Goal: Information Seeking & Learning: Compare options

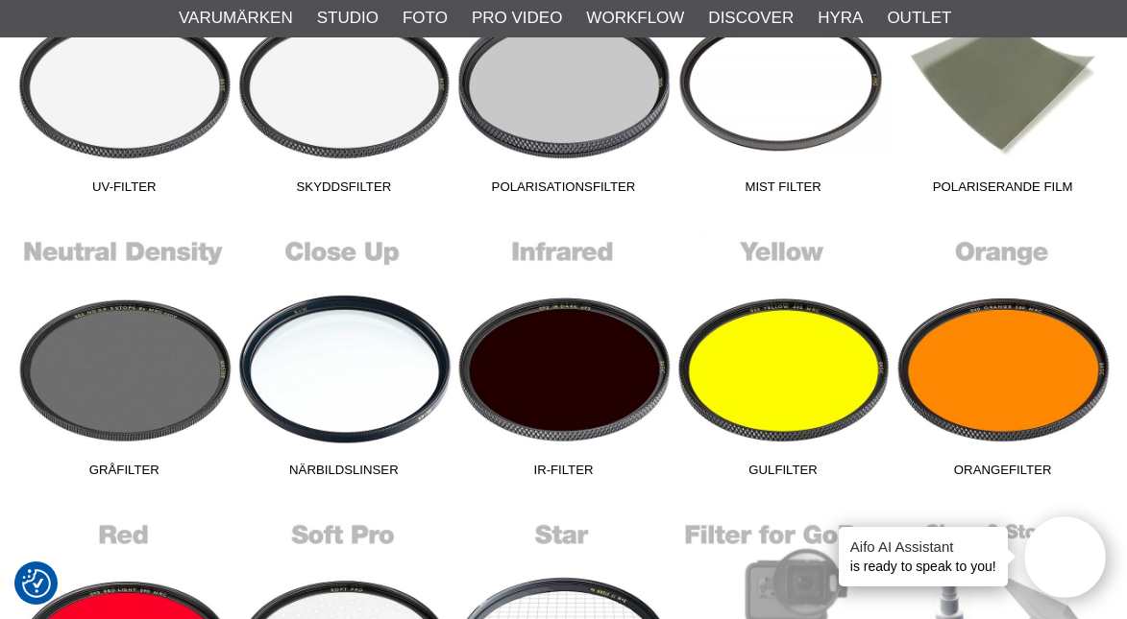
scroll to position [751, 0]
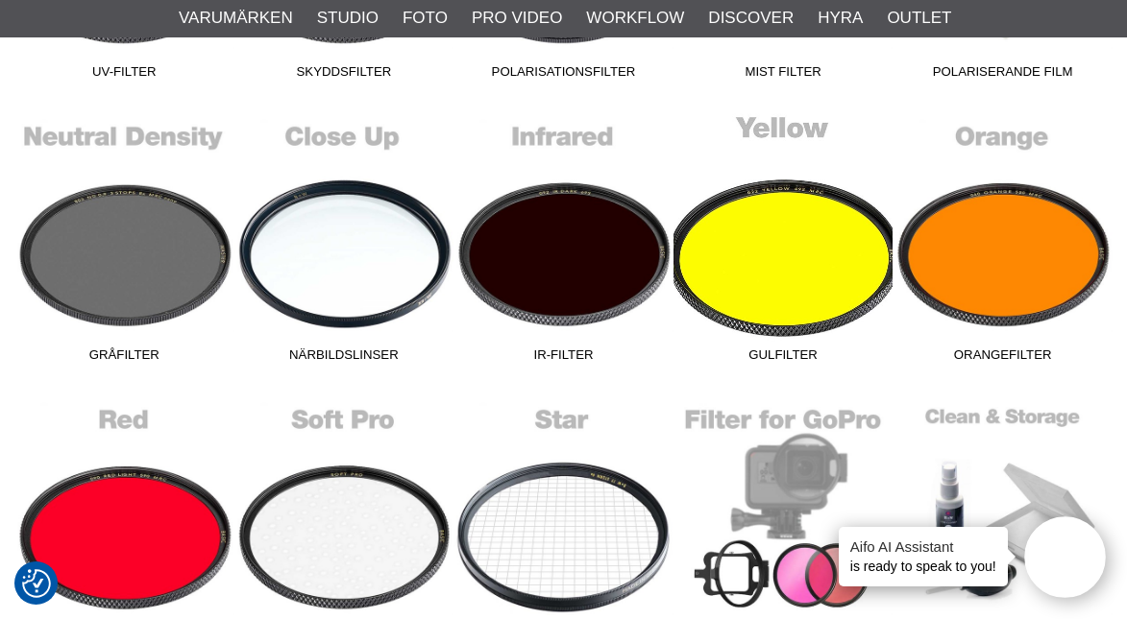
click at [820, 250] on link "Gulfilter" at bounding box center [783, 241] width 220 height 259
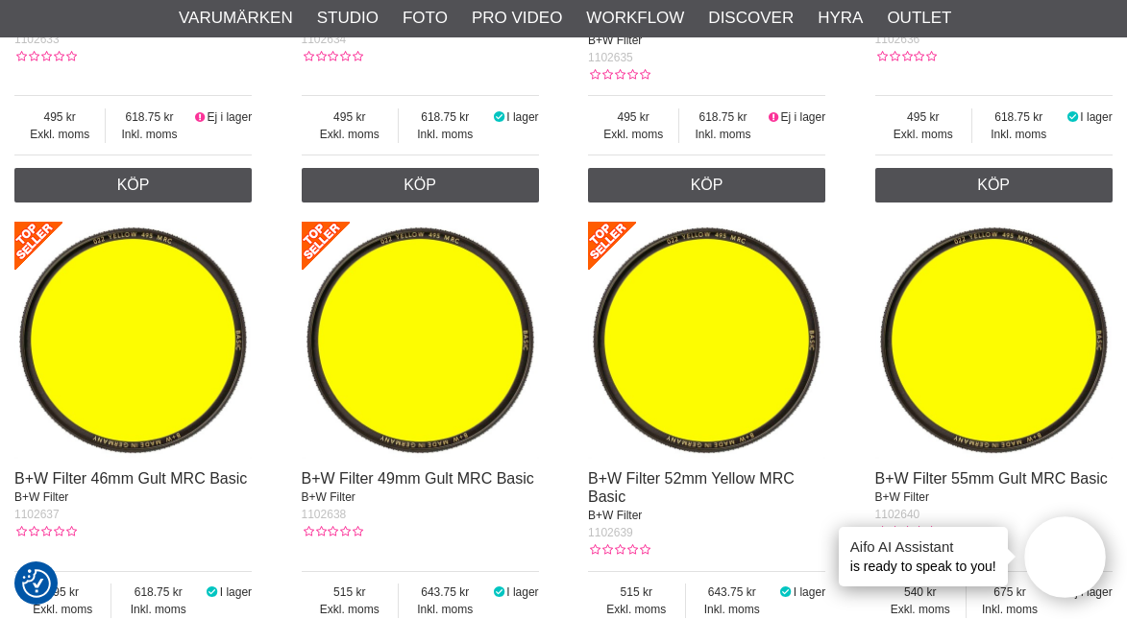
scroll to position [852, 0]
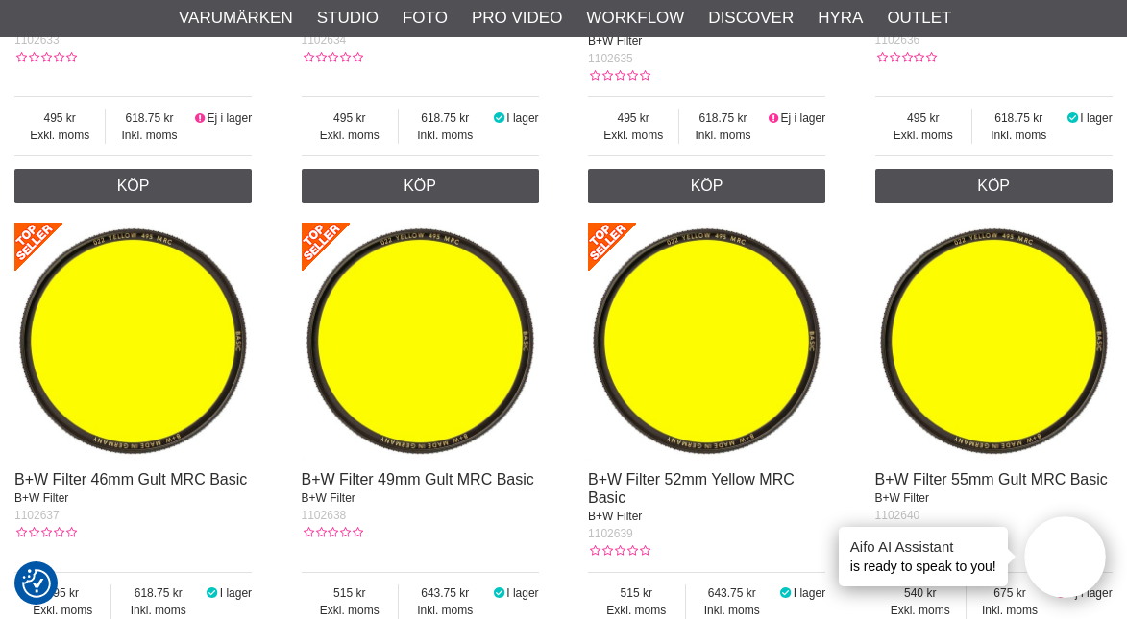
drag, startPoint x: 509, startPoint y: 445, endPoint x: 1001, endPoint y: 376, distance: 496.5
click at [1001, 376] on img at bounding box center [993, 341] width 237 height 237
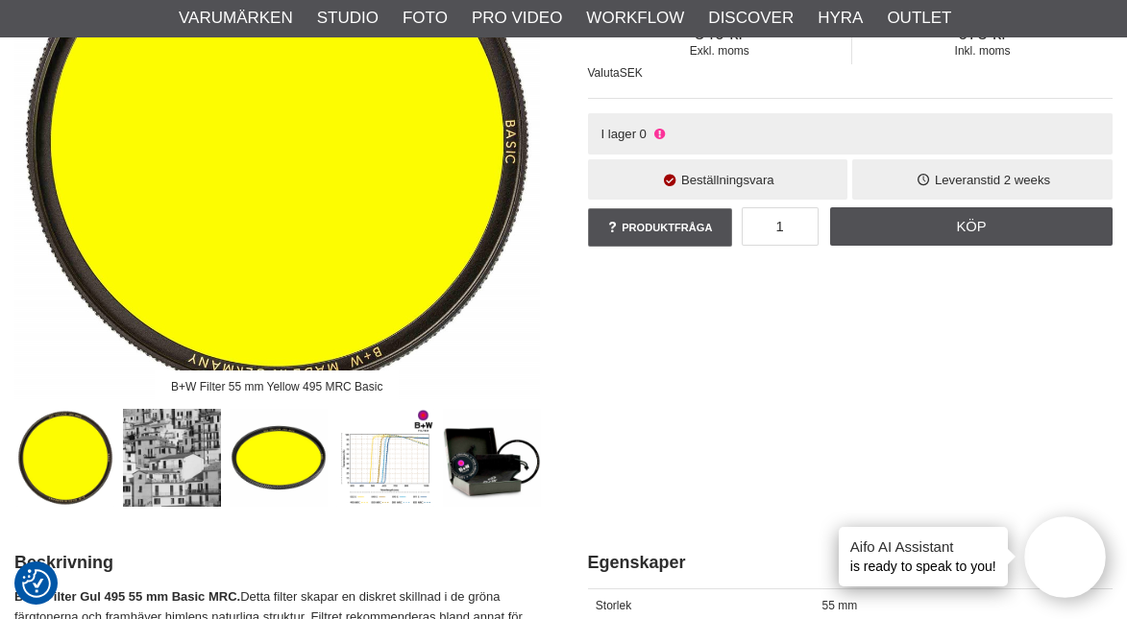
scroll to position [314, 0]
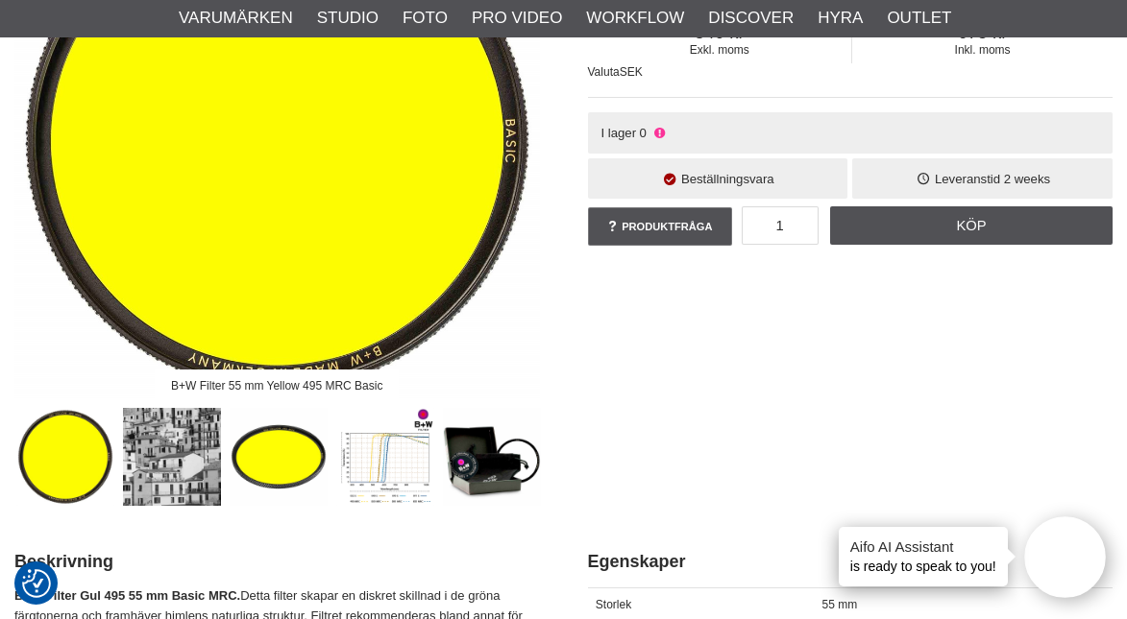
click at [283, 475] on img at bounding box center [279, 457] width 99 height 99
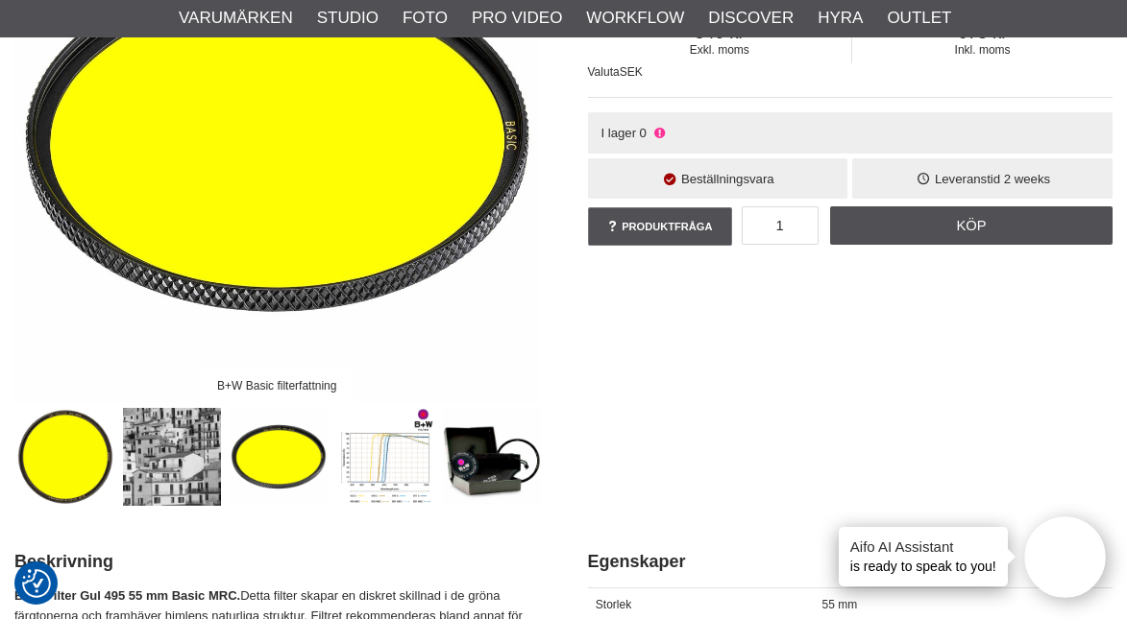
click at [175, 460] on img at bounding box center [172, 457] width 99 height 99
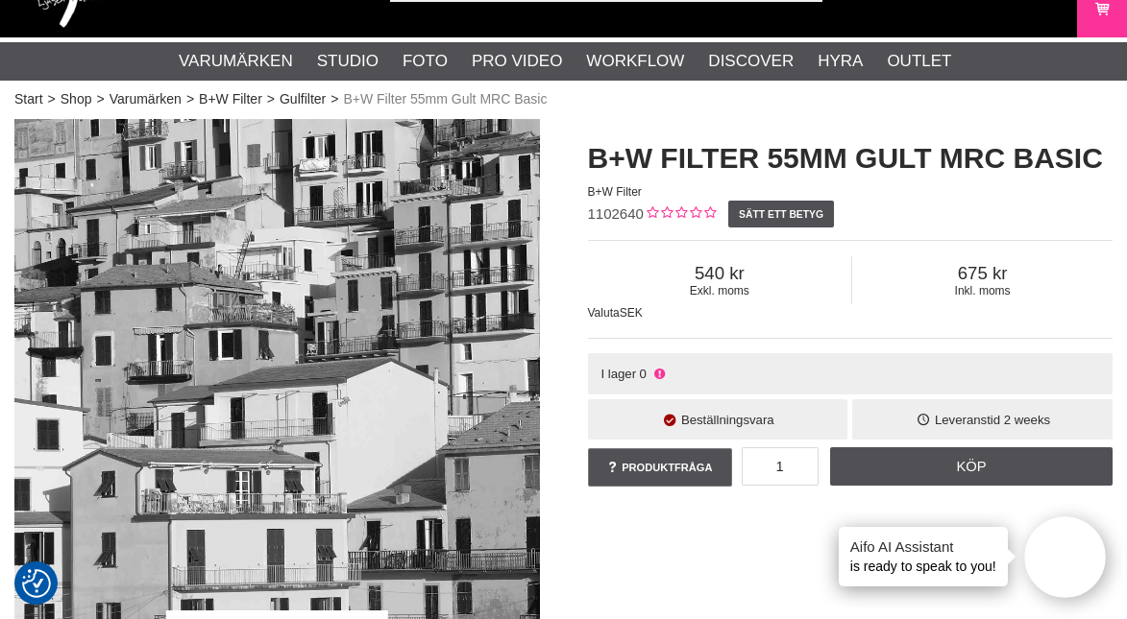
scroll to position [72, 0]
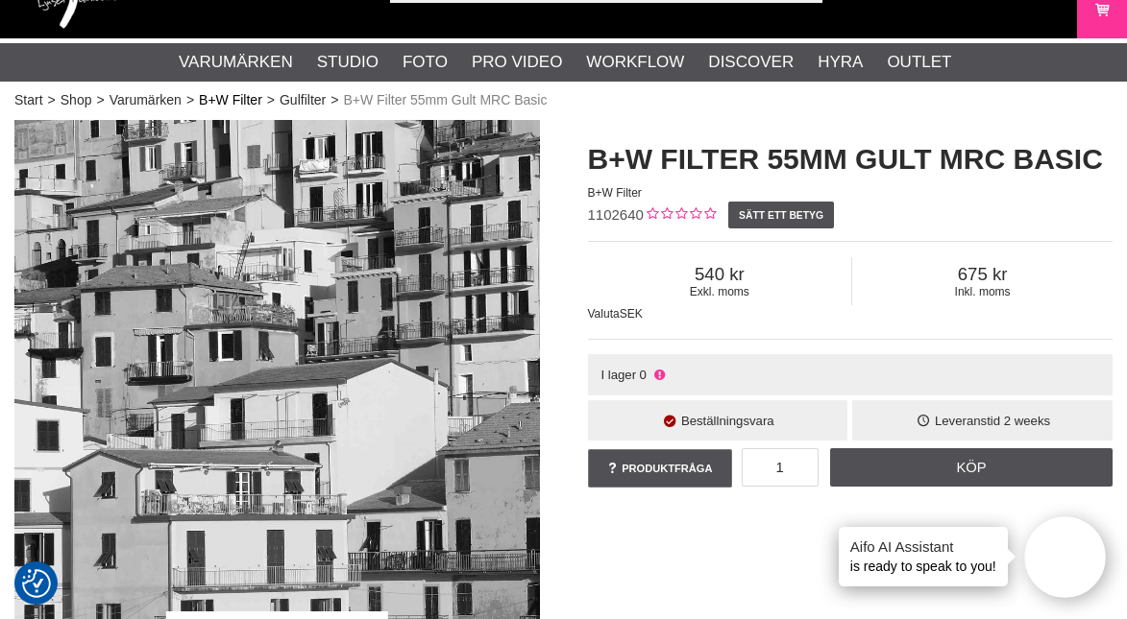
click at [244, 99] on link "B+W Filter" at bounding box center [230, 100] width 63 height 20
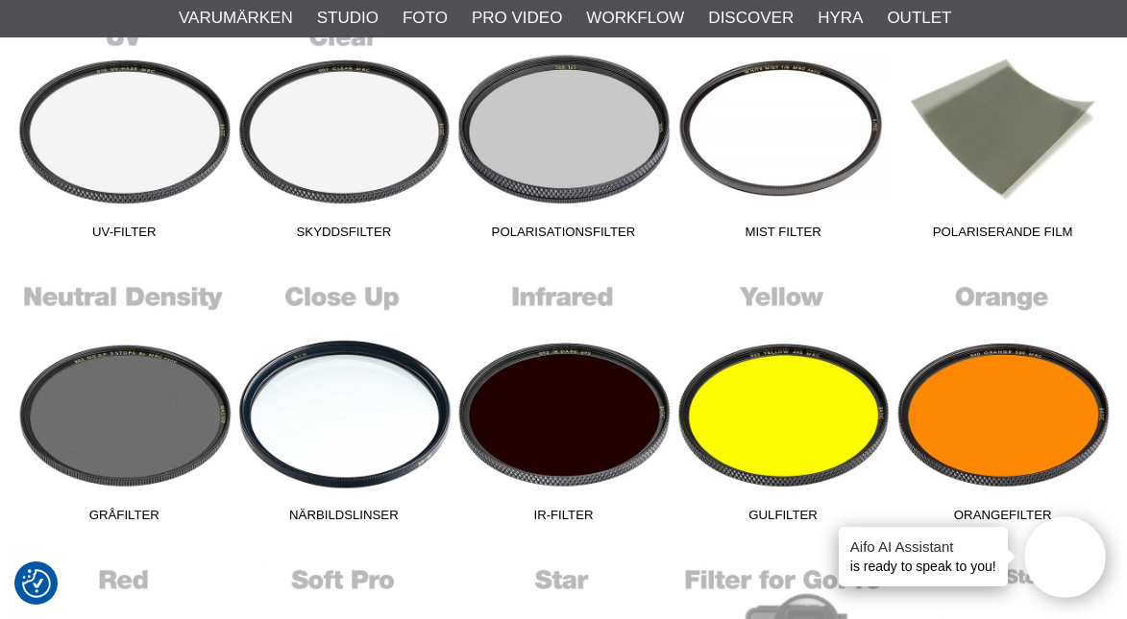
scroll to position [610, 0]
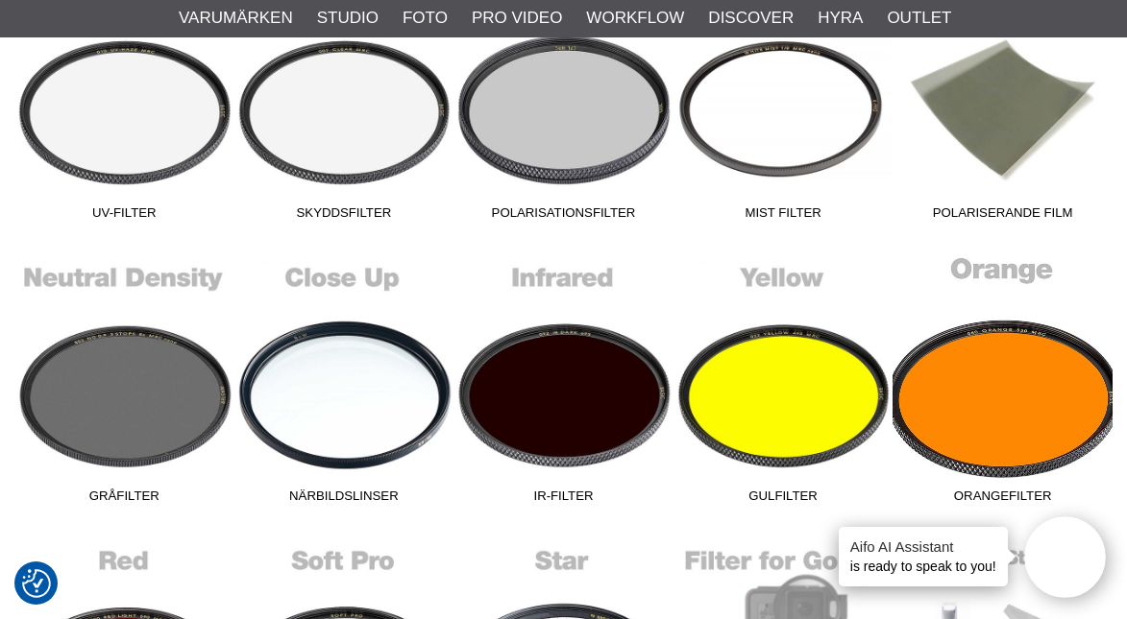
click at [999, 414] on link "Orangefilter" at bounding box center [1002, 383] width 220 height 259
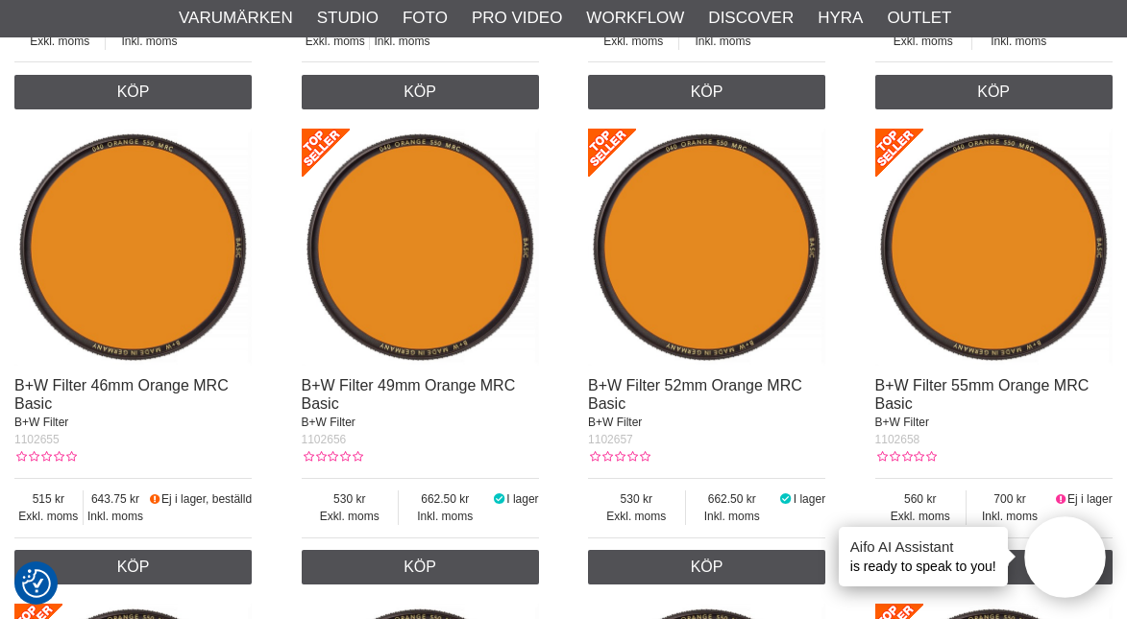
scroll to position [947, 0]
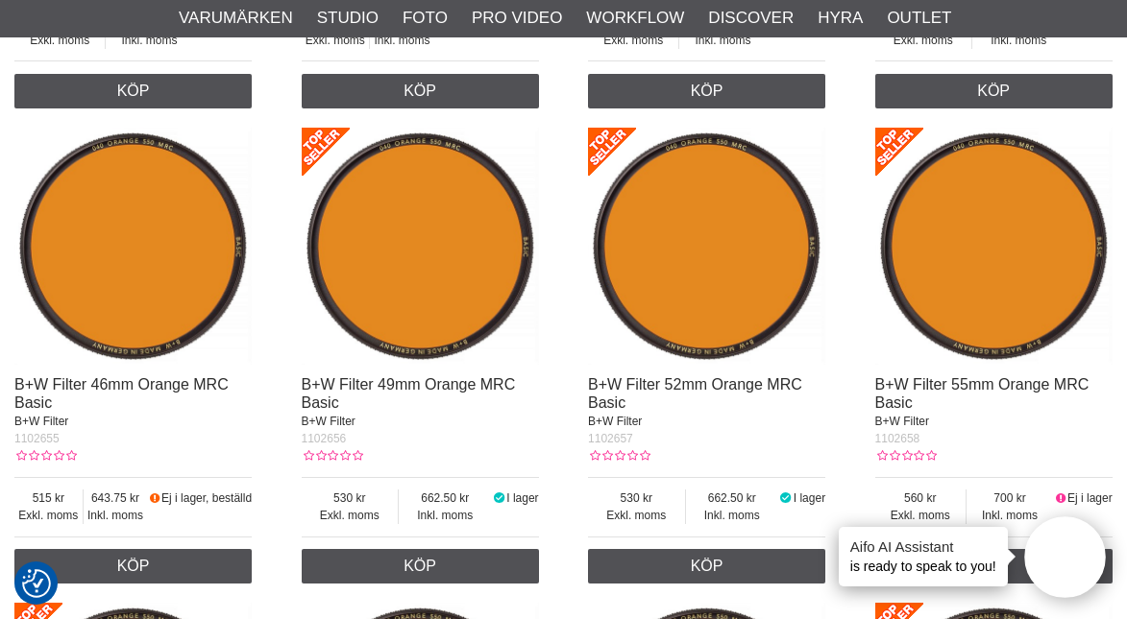
click at [991, 230] on img at bounding box center [993, 246] width 237 height 237
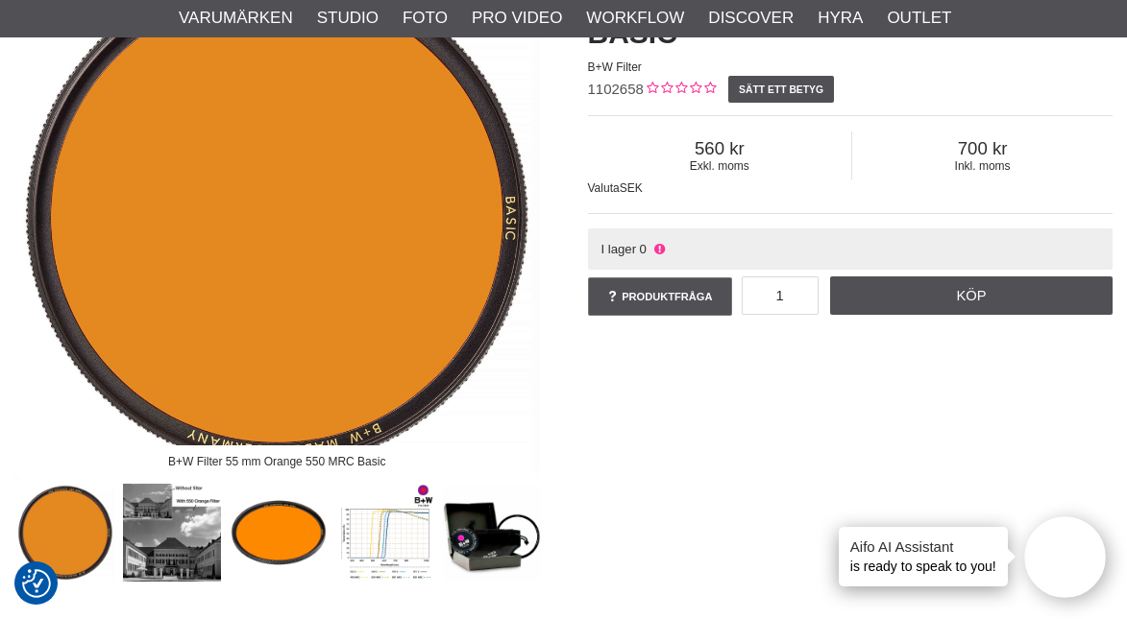
scroll to position [237, 0]
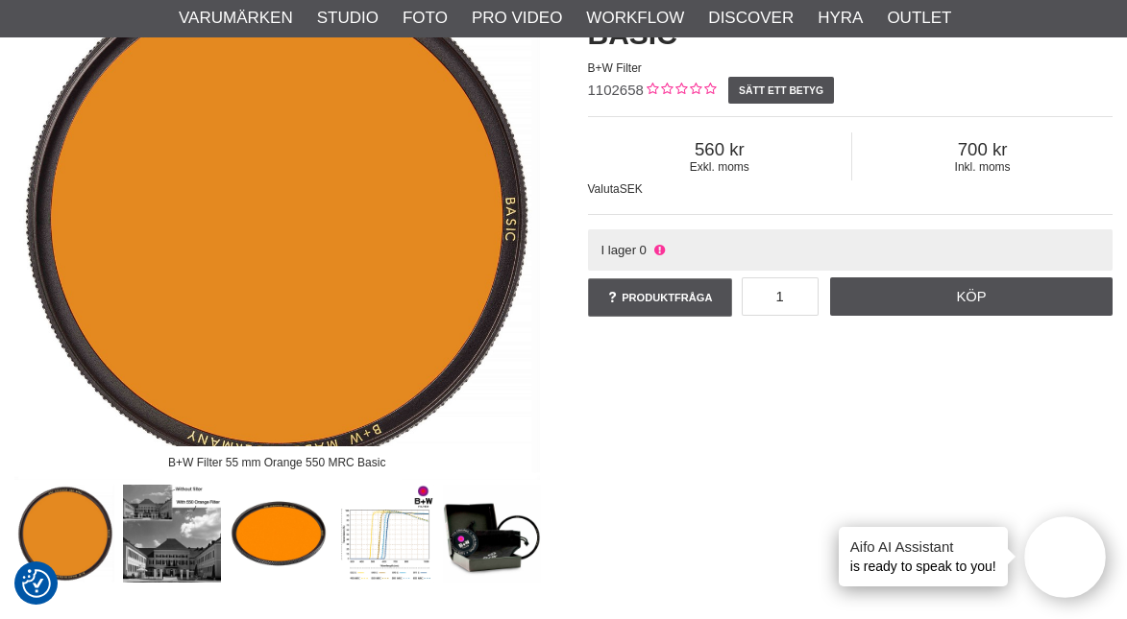
click at [267, 526] on img at bounding box center [279, 534] width 99 height 99
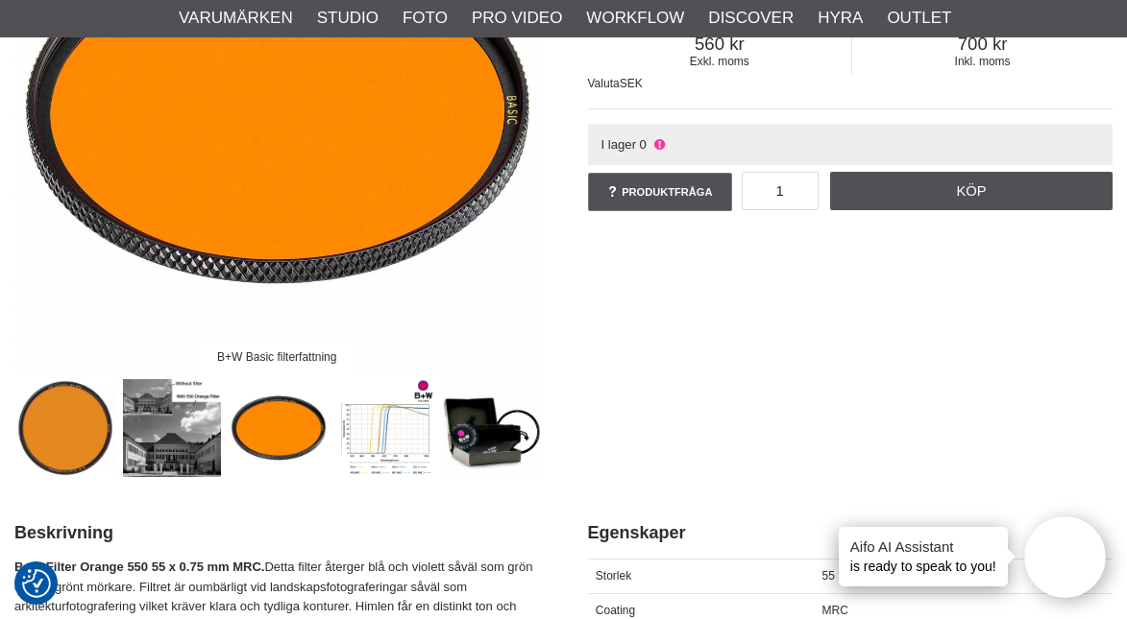
scroll to position [353, 0]
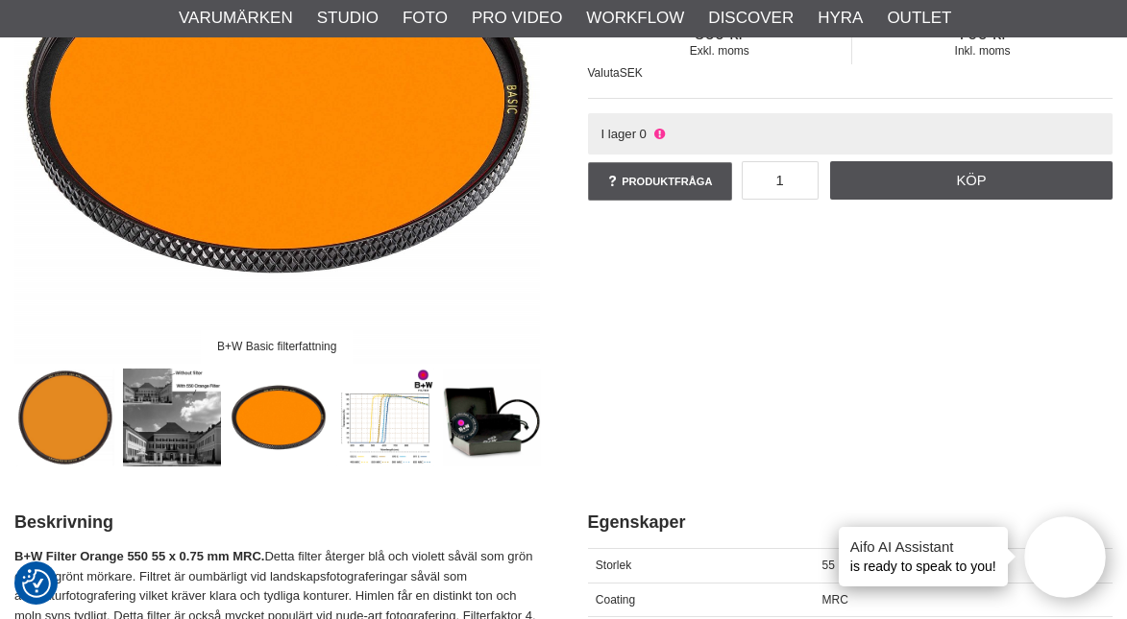
click at [160, 415] on img at bounding box center [172, 418] width 99 height 99
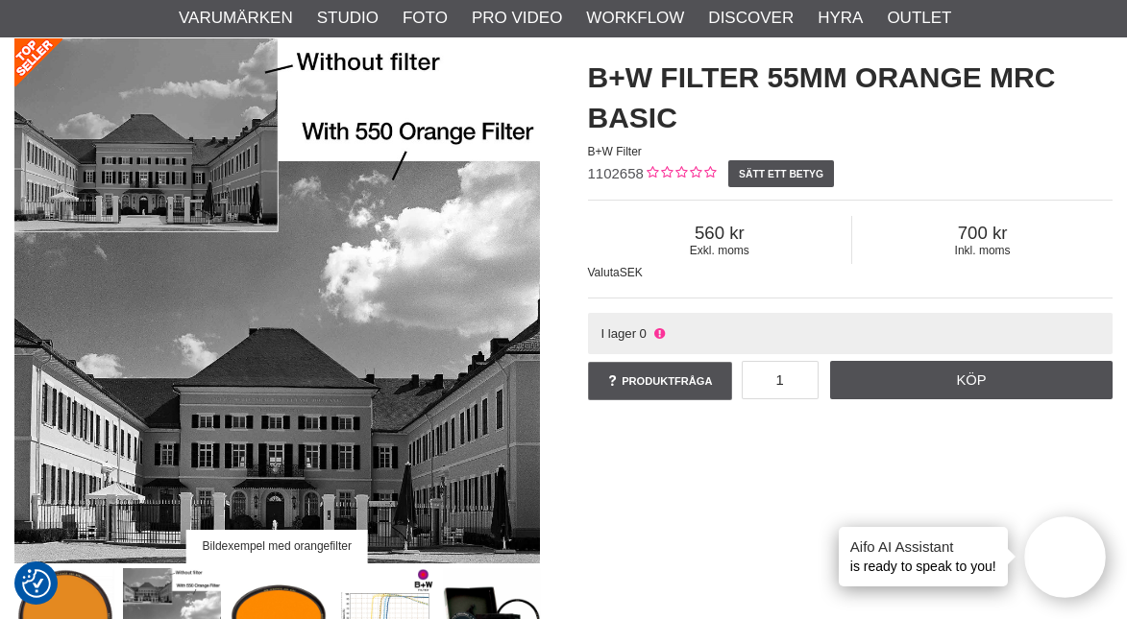
scroll to position [153, 0]
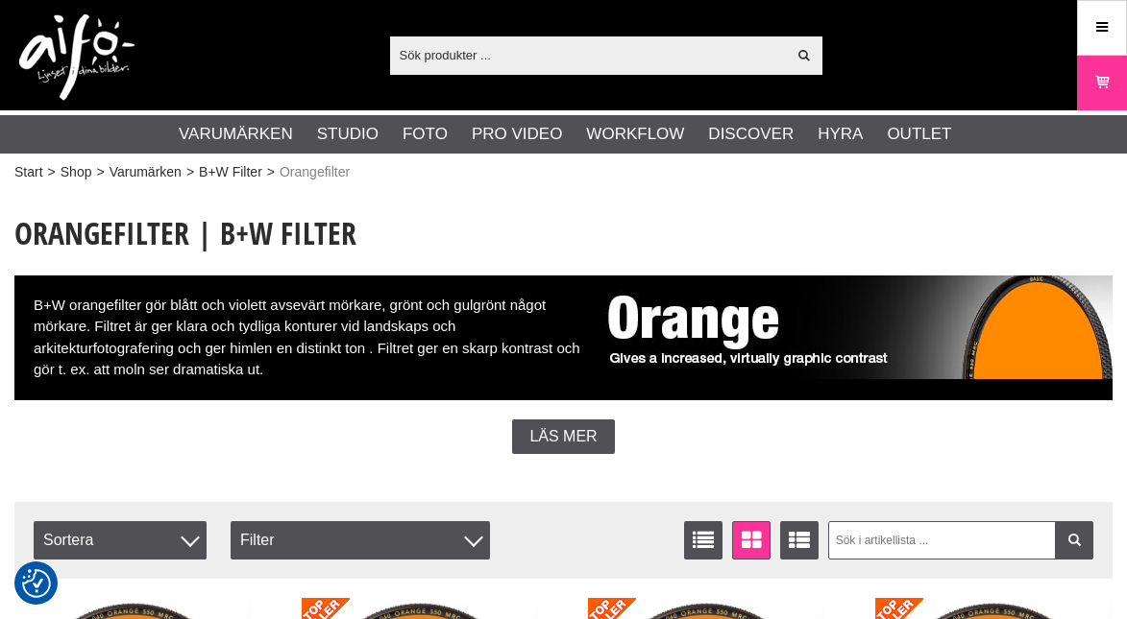
scroll to position [947, 0]
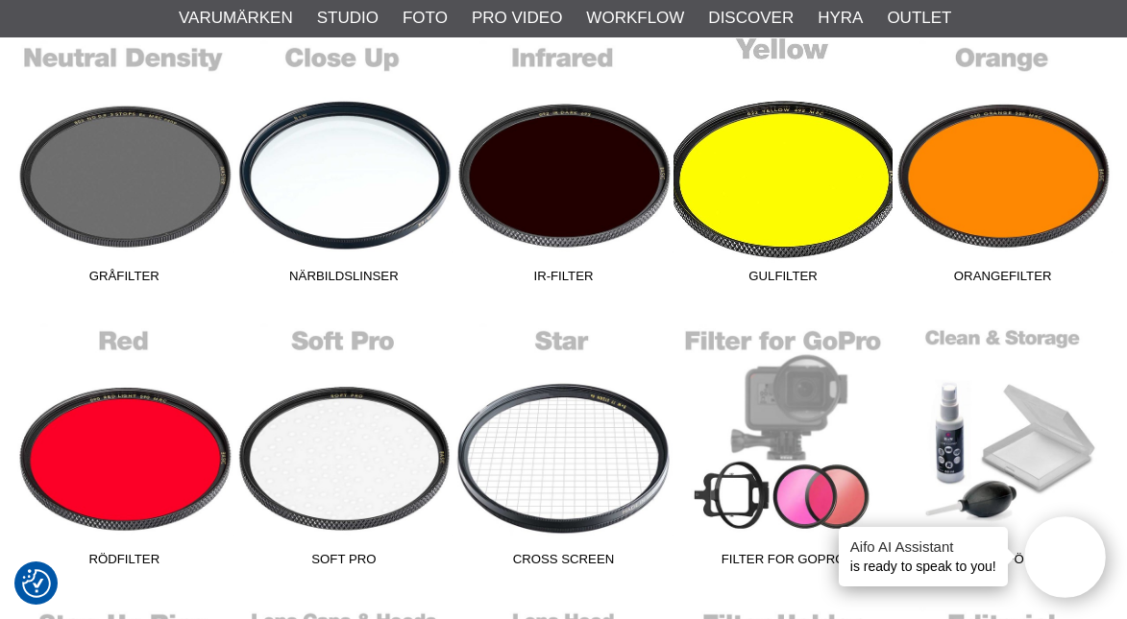
scroll to position [884, 0]
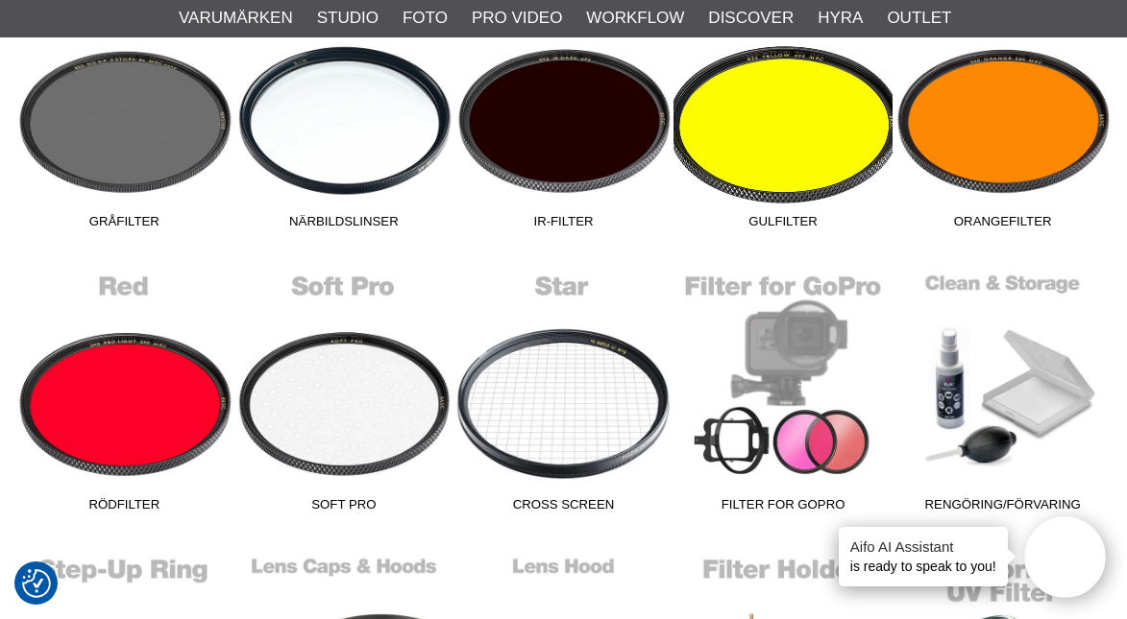
click at [769, 141] on link "Gulfilter" at bounding box center [783, 108] width 220 height 259
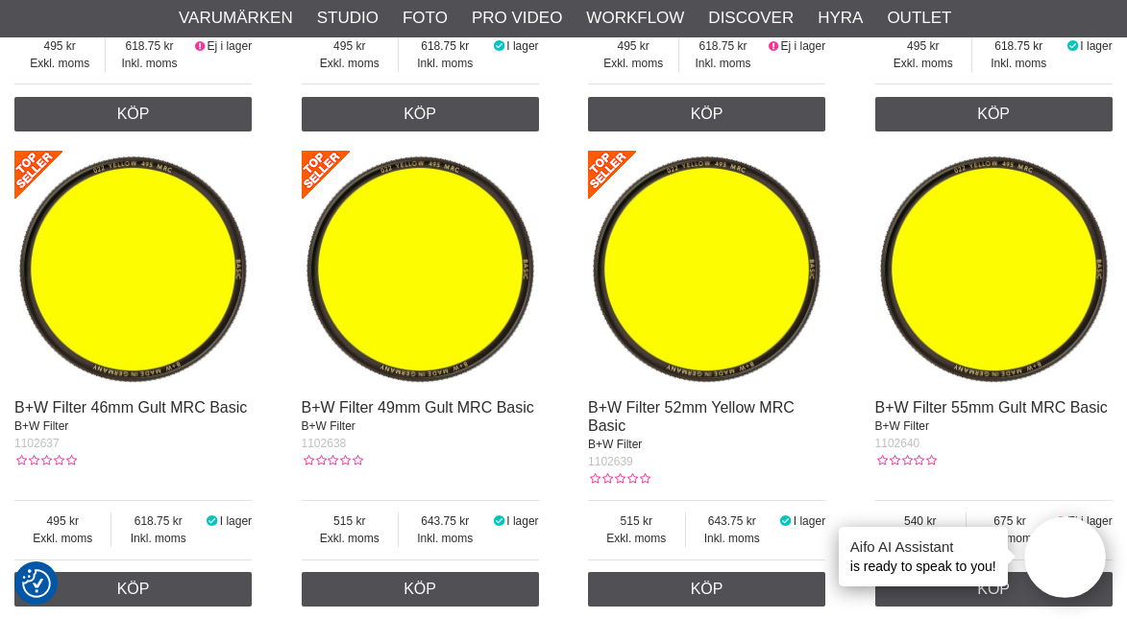
scroll to position [925, 0]
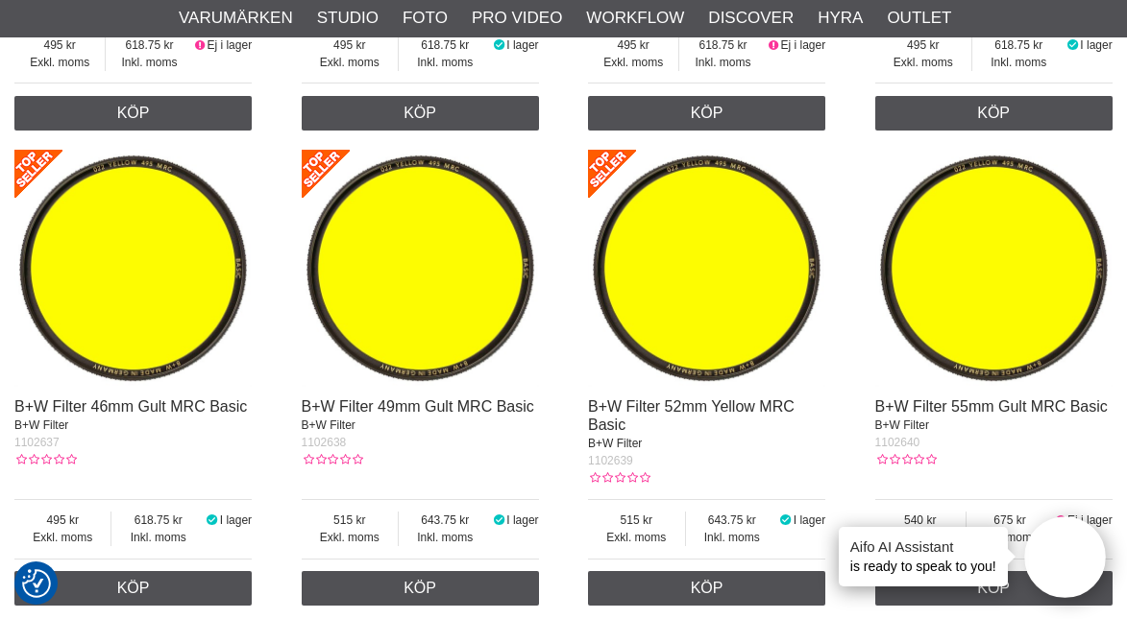
click at [972, 279] on img at bounding box center [993, 268] width 237 height 237
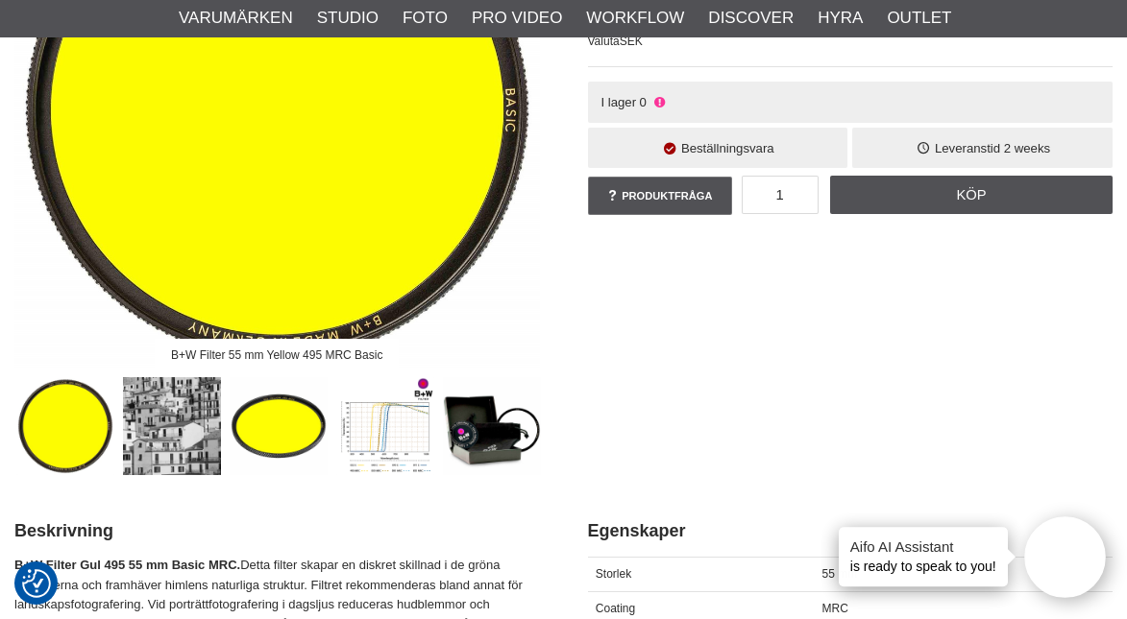
scroll to position [346, 0]
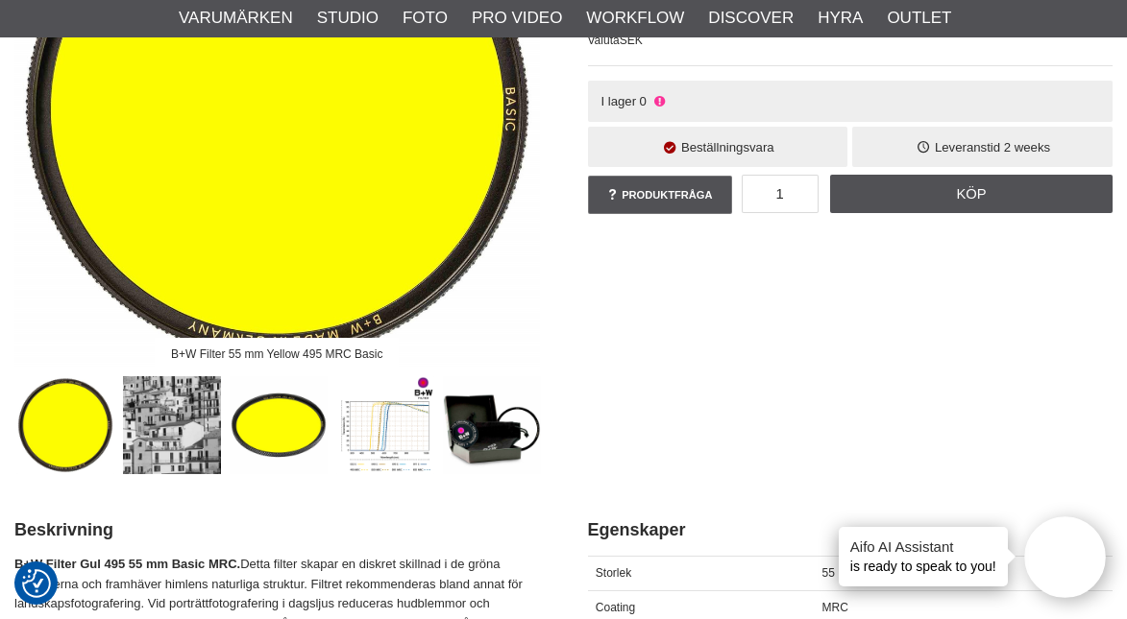
click at [182, 421] on img at bounding box center [172, 425] width 99 height 99
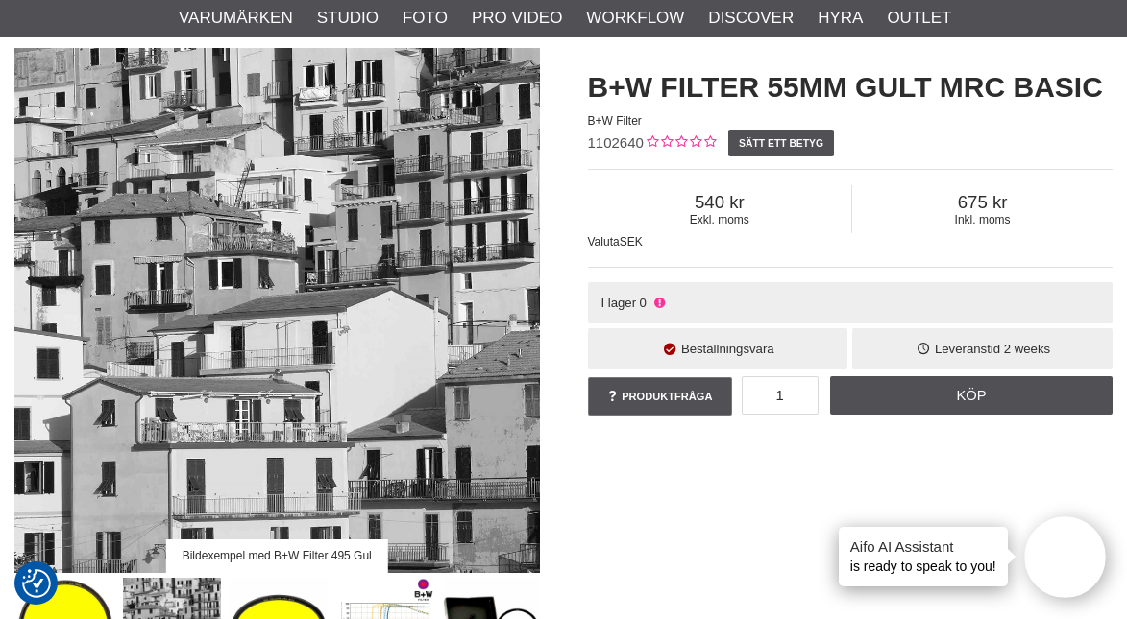
scroll to position [0, 0]
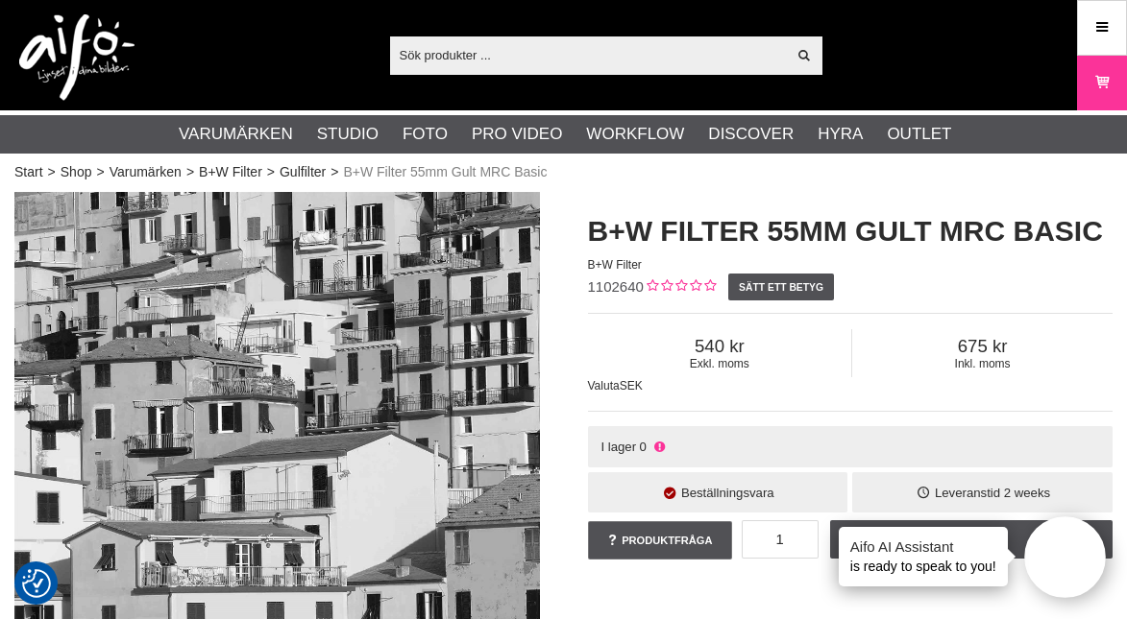
click at [513, 49] on input "text" at bounding box center [588, 54] width 397 height 29
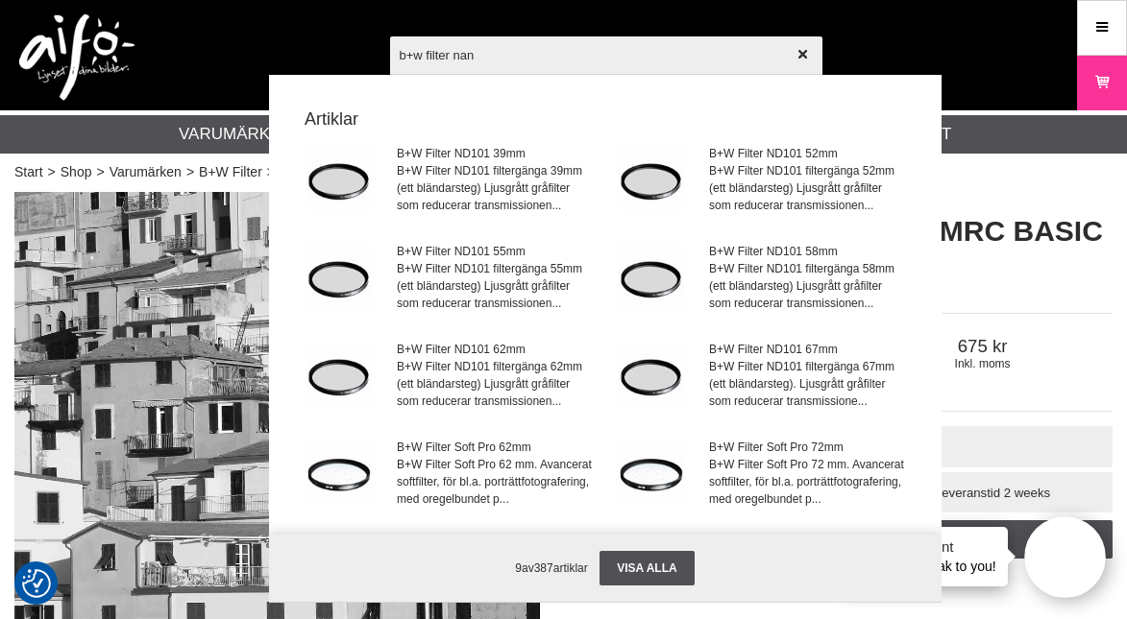
type input "b+w filter nano"
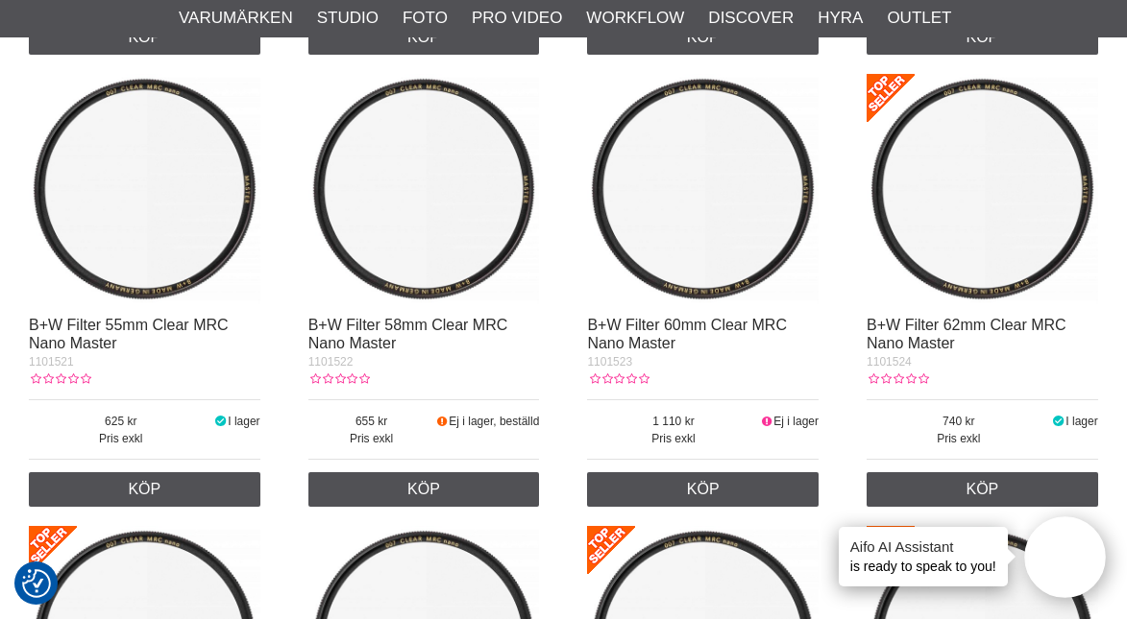
scroll to position [1708, 0]
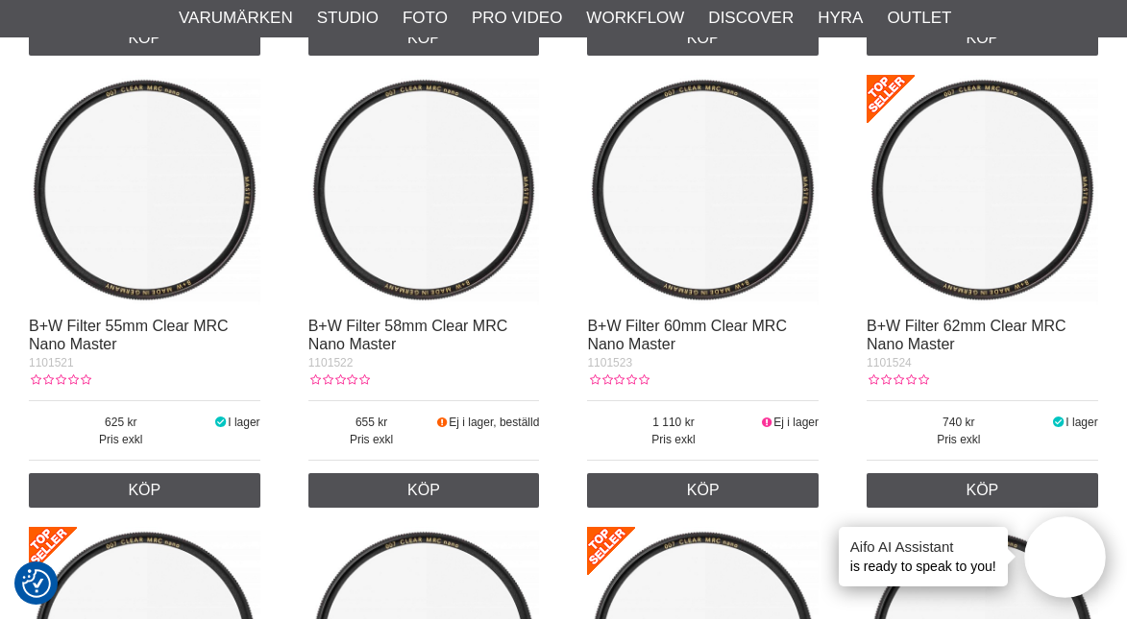
click at [157, 195] on img at bounding box center [144, 190] width 231 height 231
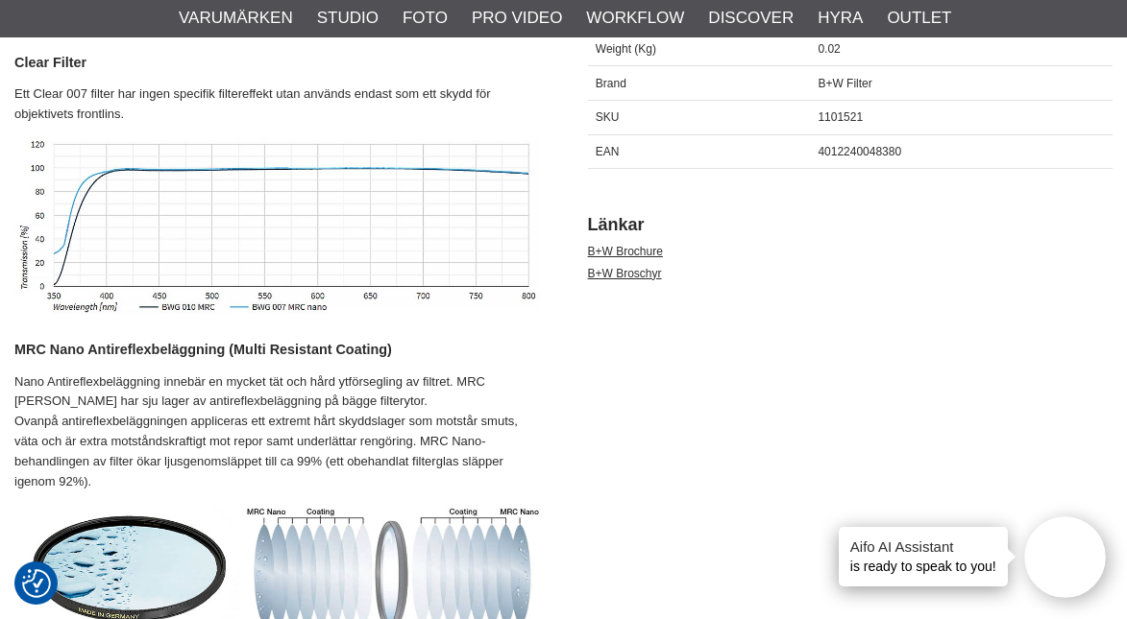
scroll to position [1006, 0]
click at [250, 540] on img at bounding box center [276, 569] width 525 height 129
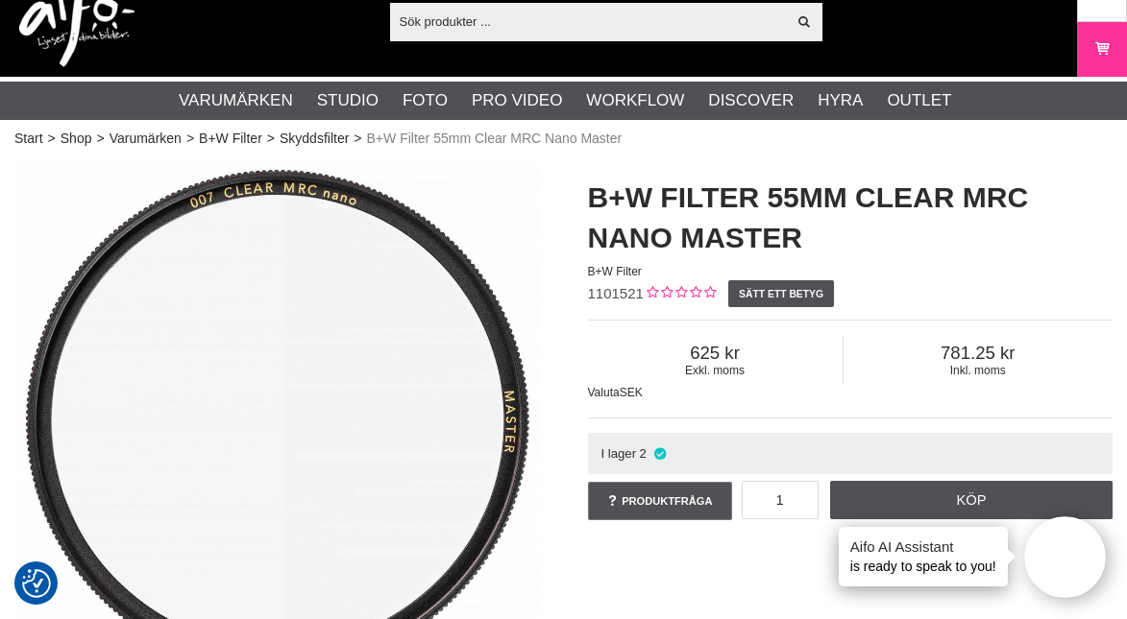
scroll to position [0, 0]
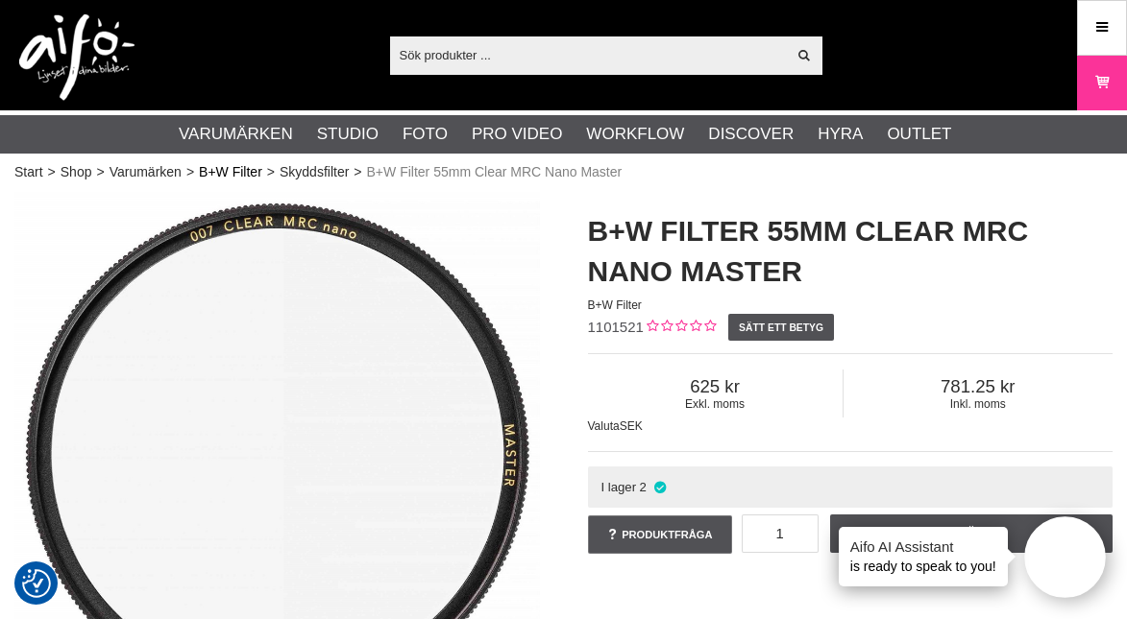
click at [246, 167] on link "B+W Filter" at bounding box center [230, 172] width 63 height 20
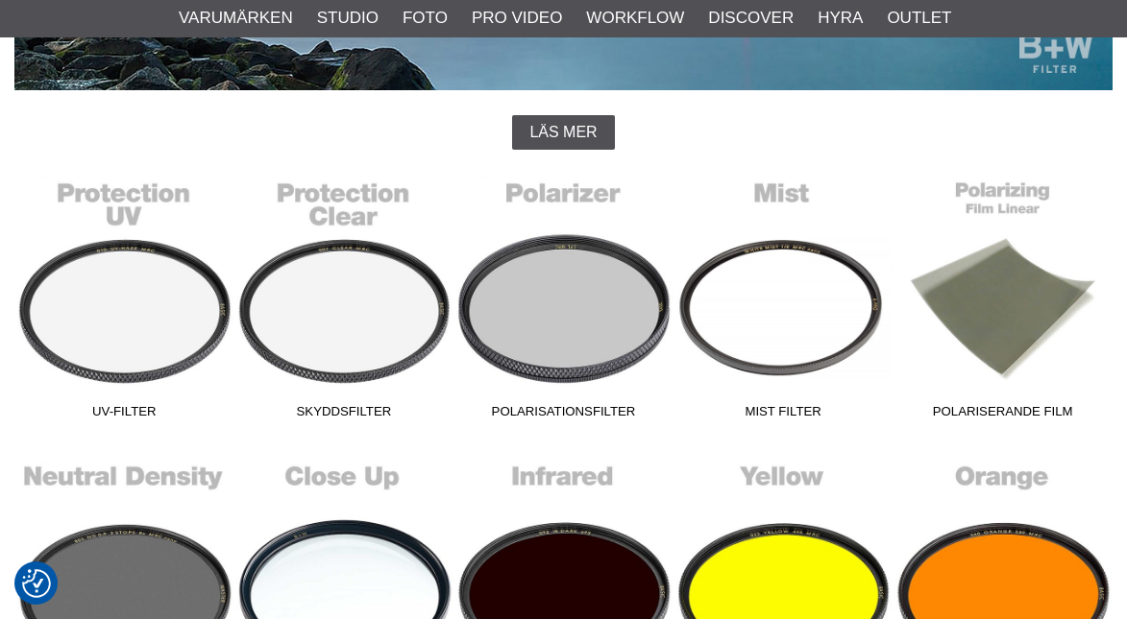
scroll to position [412, 0]
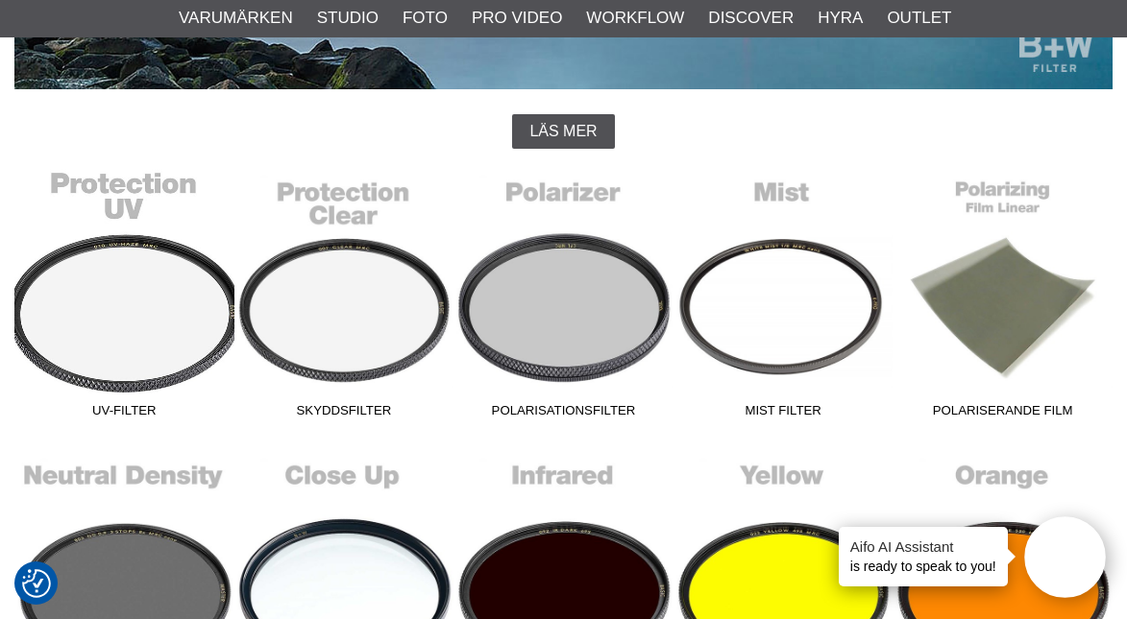
click at [132, 309] on link "UV-Filter" at bounding box center [124, 297] width 220 height 259
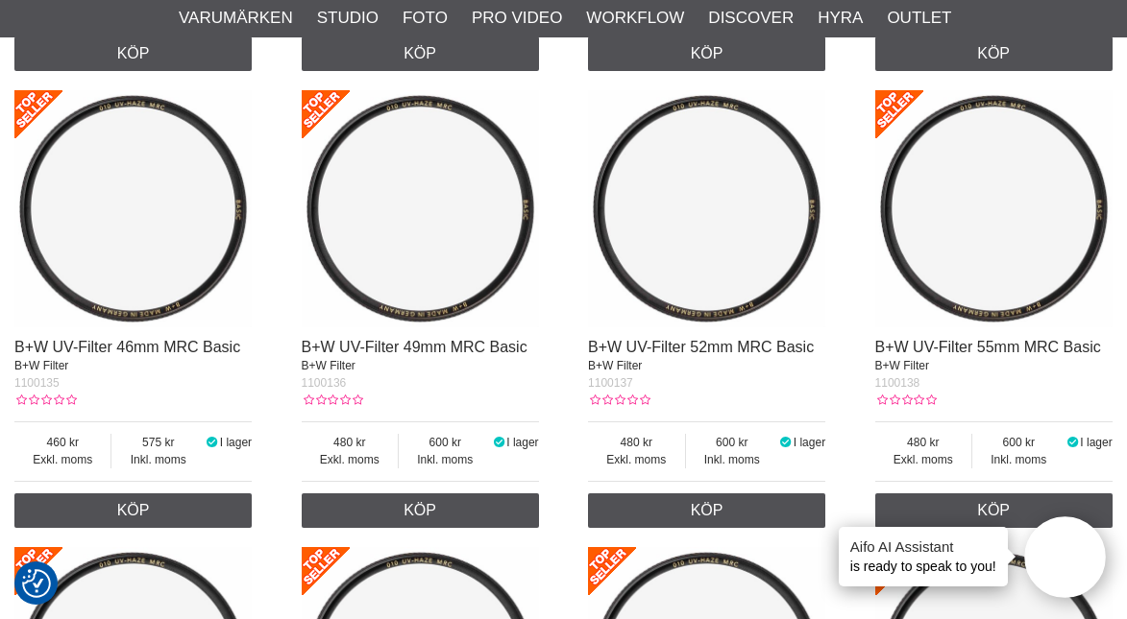
scroll to position [1289, 0]
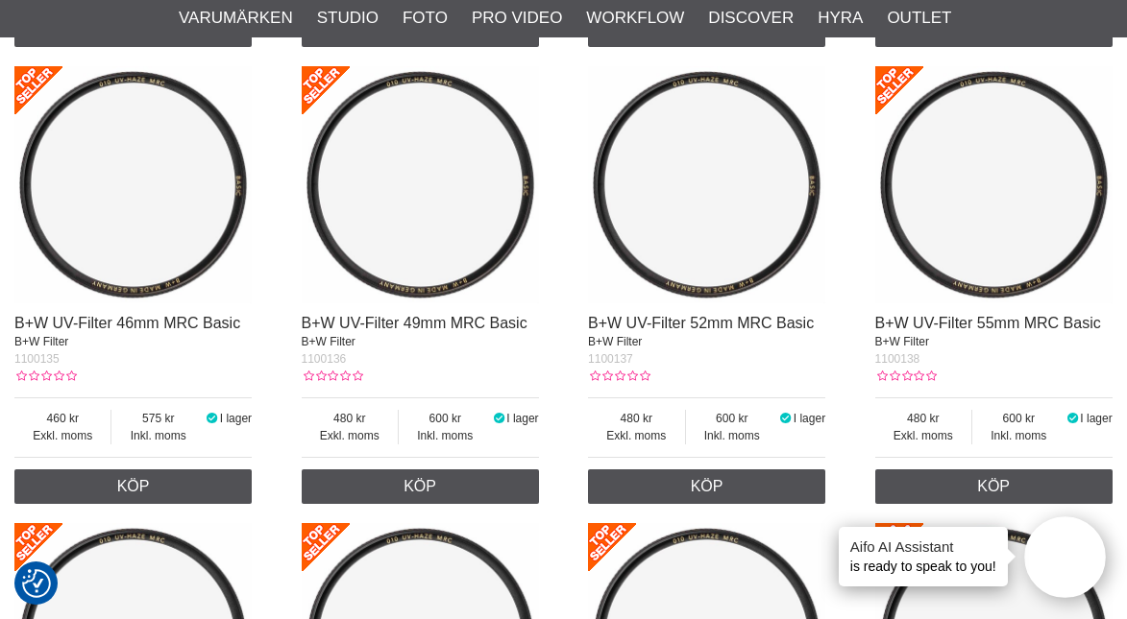
click at [1021, 166] on img at bounding box center [993, 184] width 237 height 237
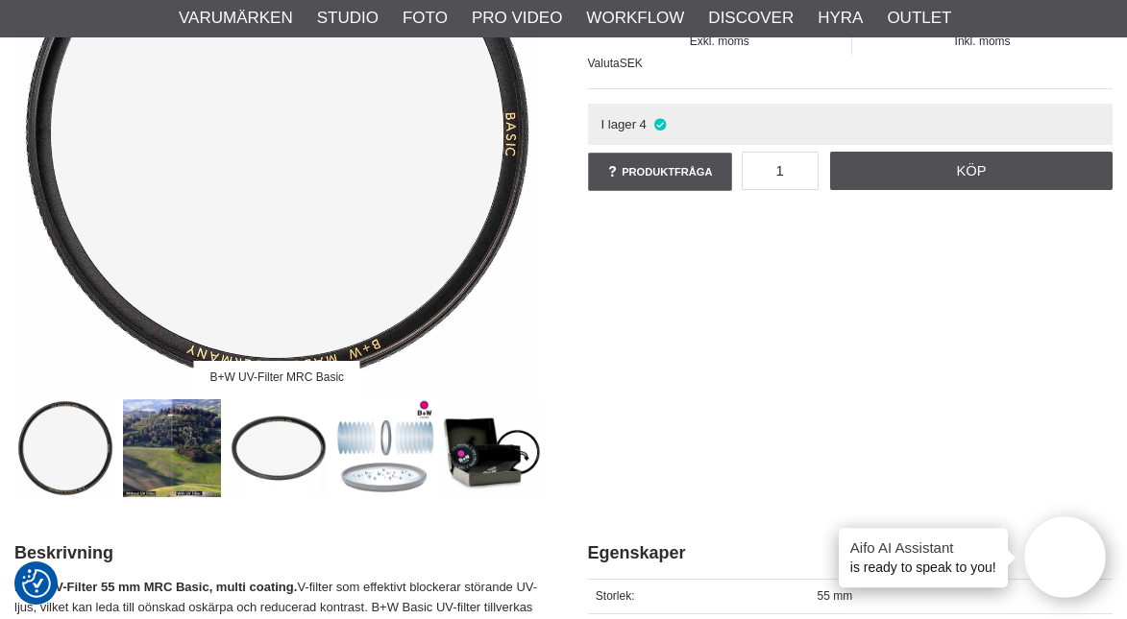
scroll to position [324, 0]
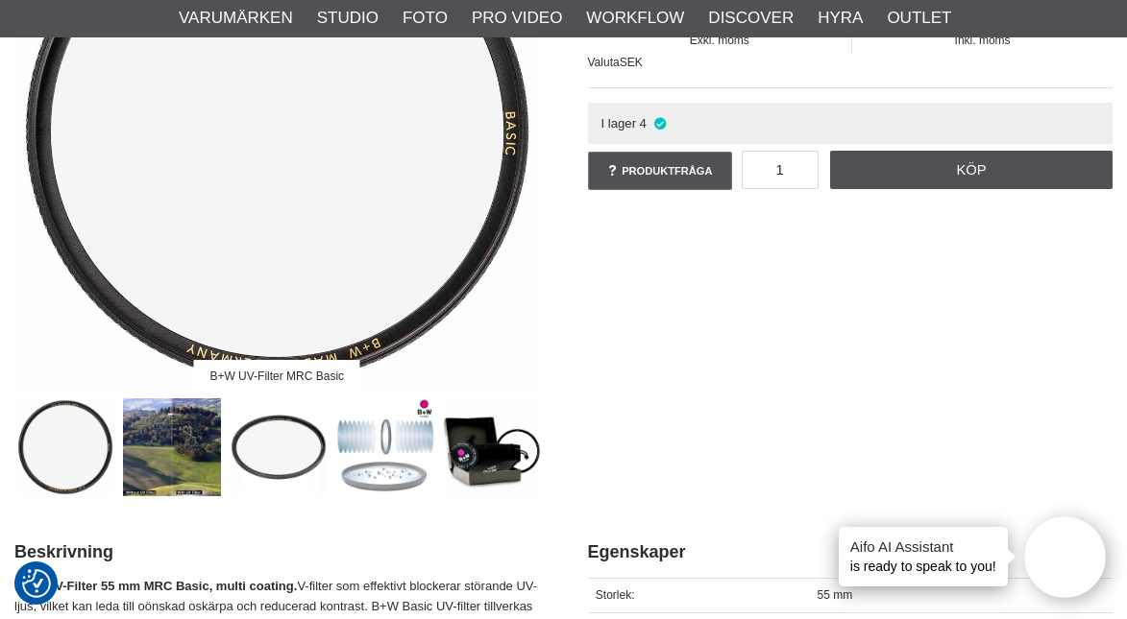
click at [254, 446] on img at bounding box center [279, 448] width 99 height 99
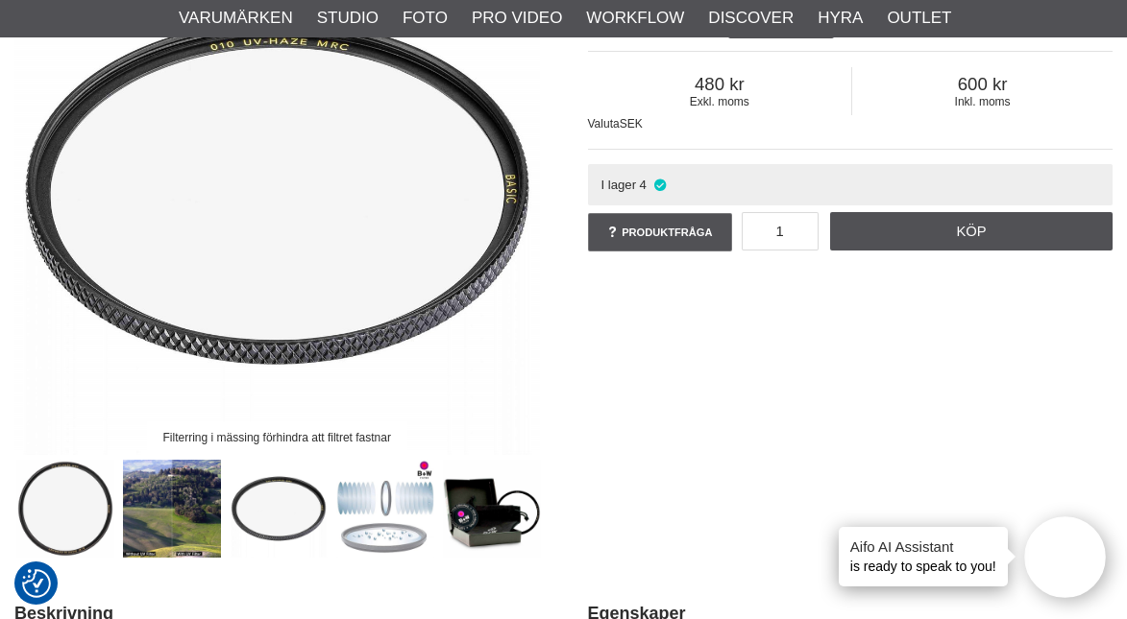
scroll to position [0, 0]
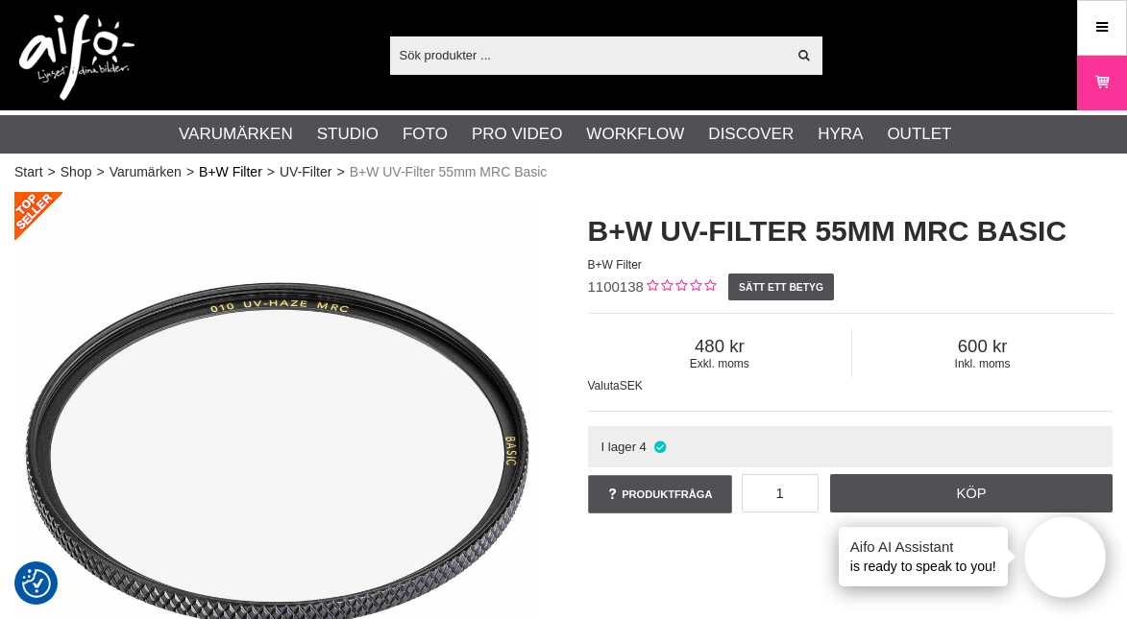
click at [247, 171] on link "B+W Filter" at bounding box center [230, 172] width 63 height 20
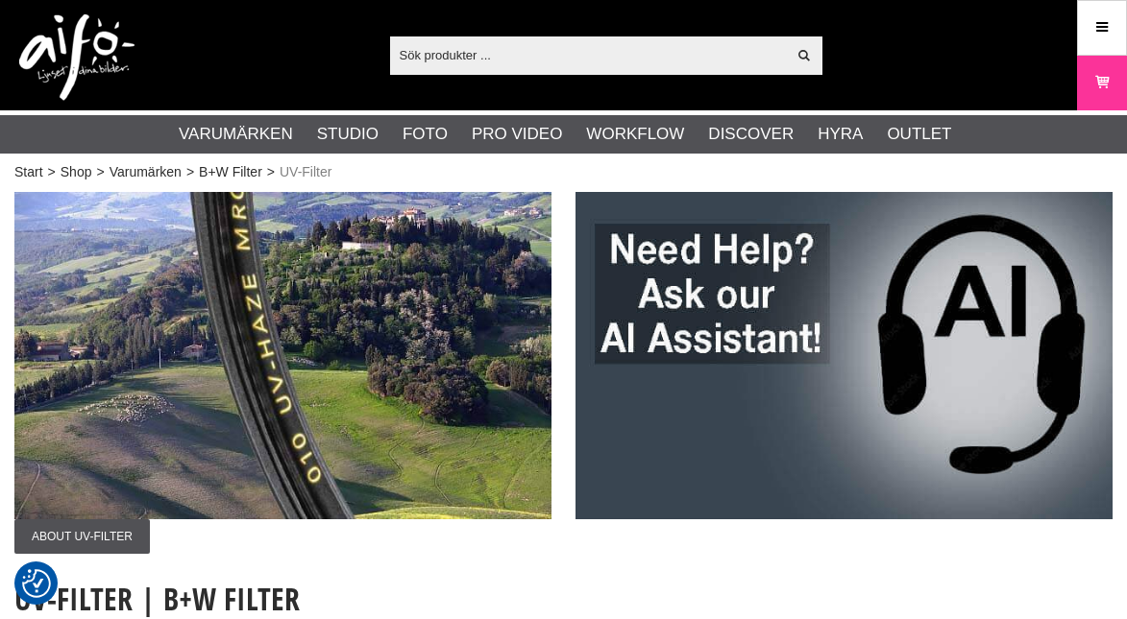
scroll to position [1289, 0]
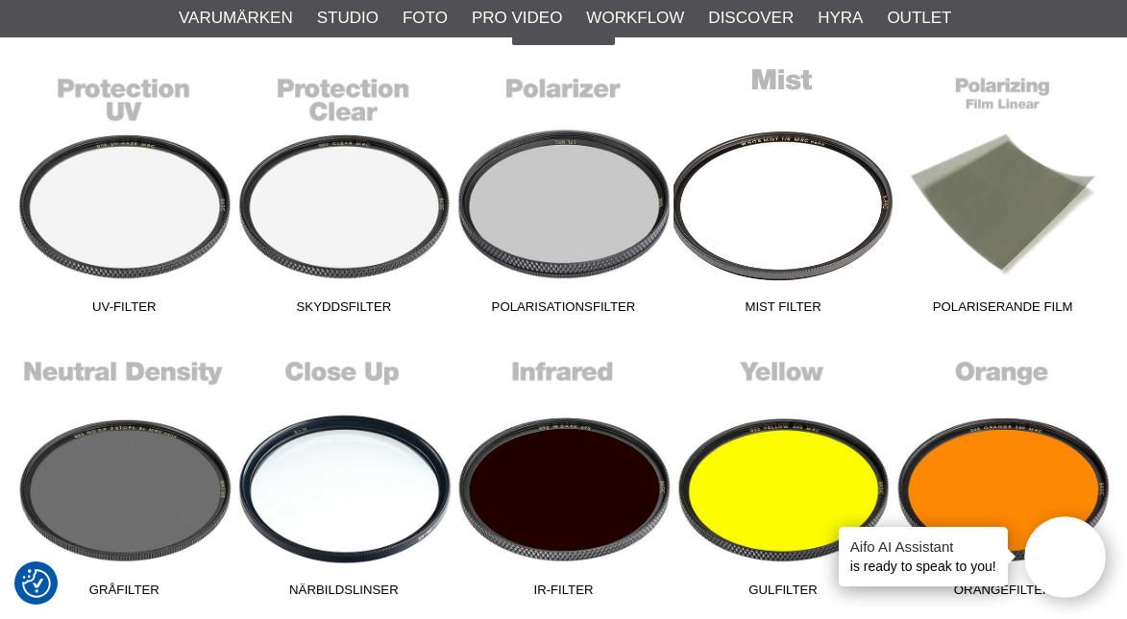
scroll to position [370, 0]
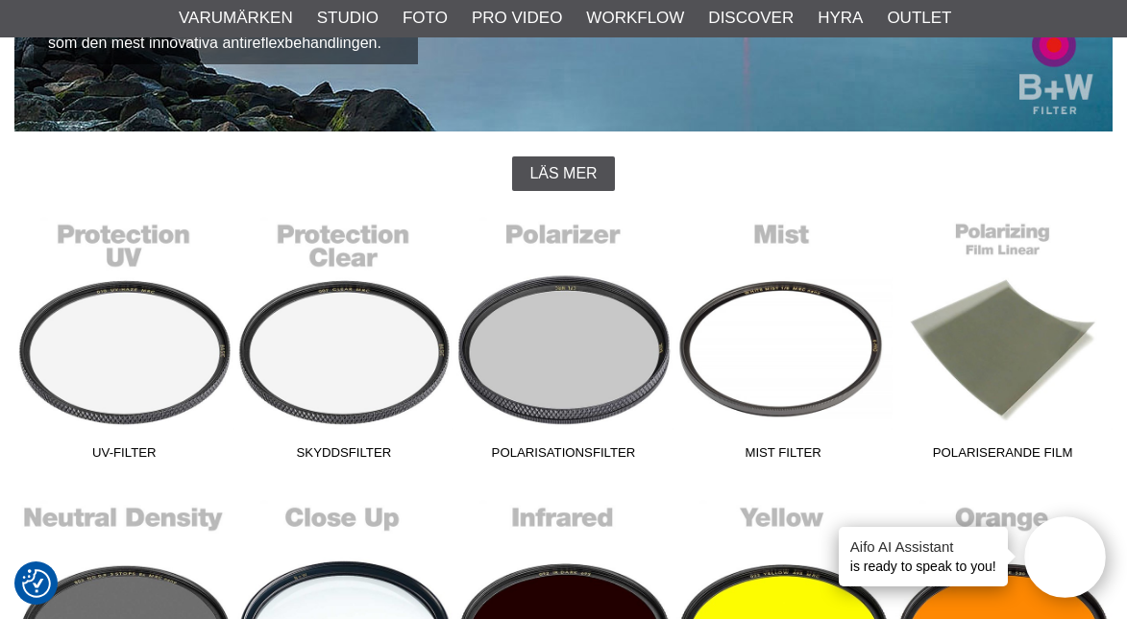
click at [554, 176] on span "Läs mer" at bounding box center [562, 173] width 67 height 17
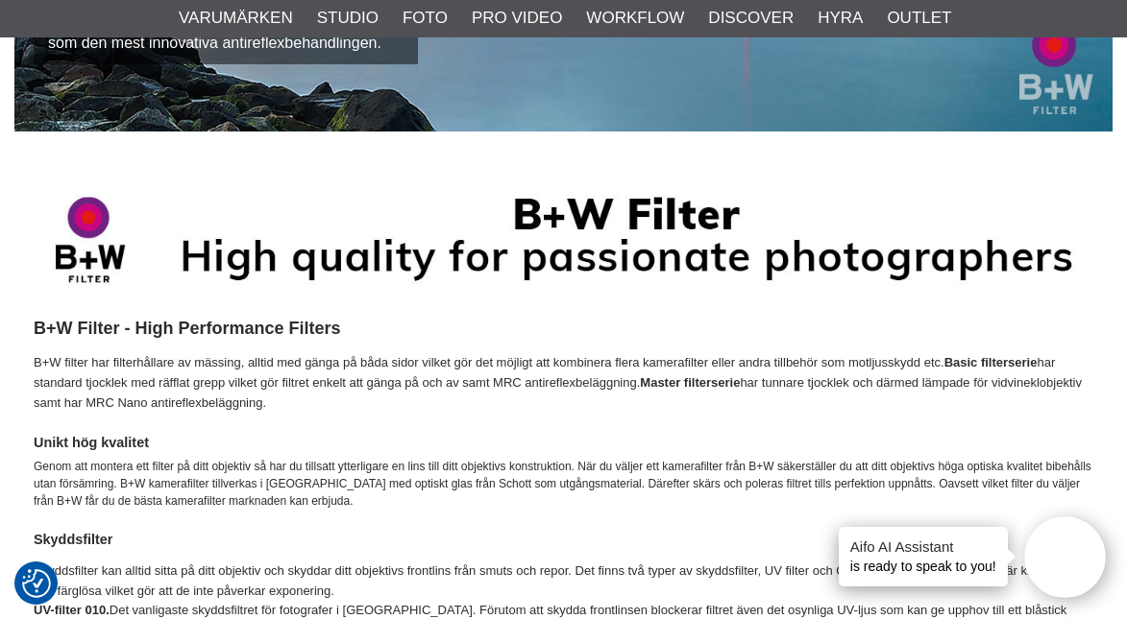
click at [545, 373] on p "B+W filter har filterhållare av mässing, alltid med gänga på båda sidor vilket …" at bounding box center [563, 383] width 1059 height 60
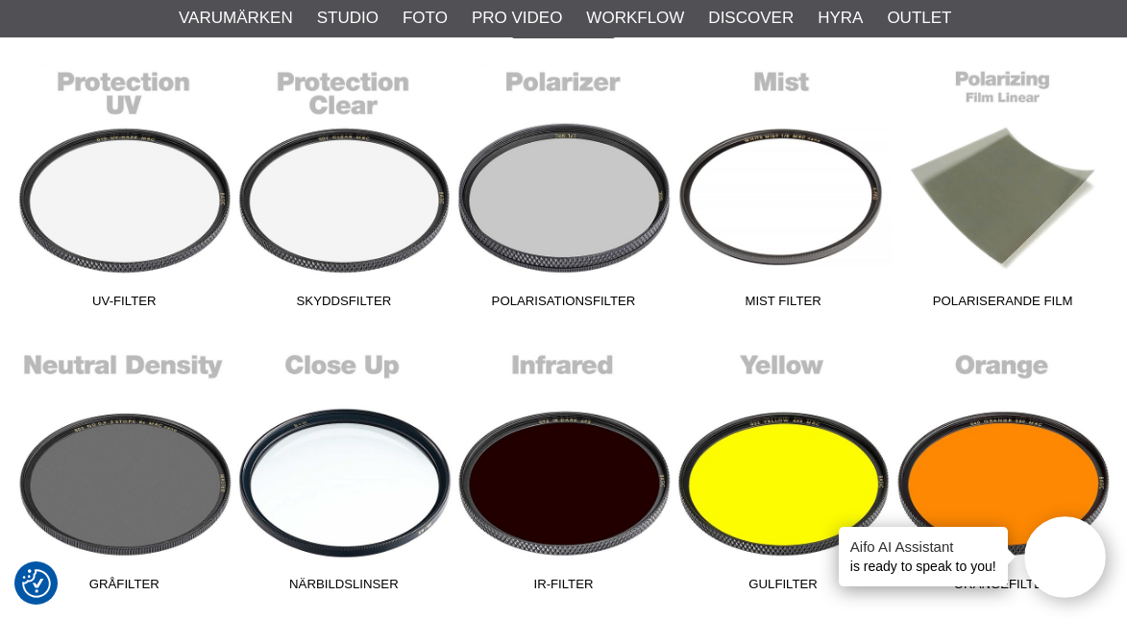
scroll to position [2374, 0]
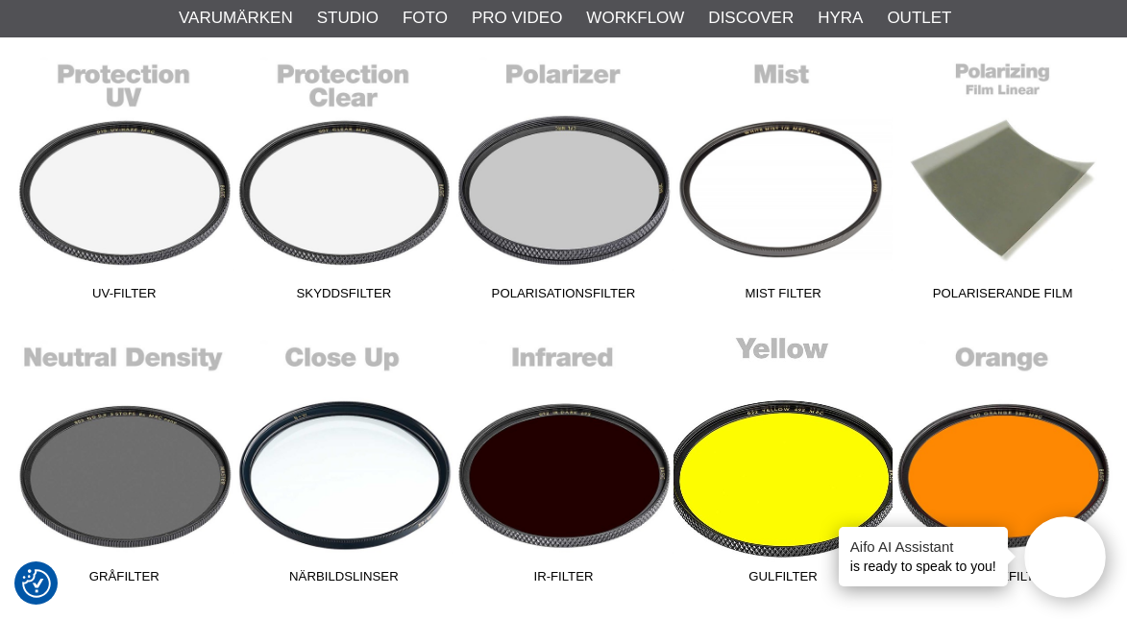
click at [772, 468] on link "Gulfilter" at bounding box center [783, 462] width 220 height 259
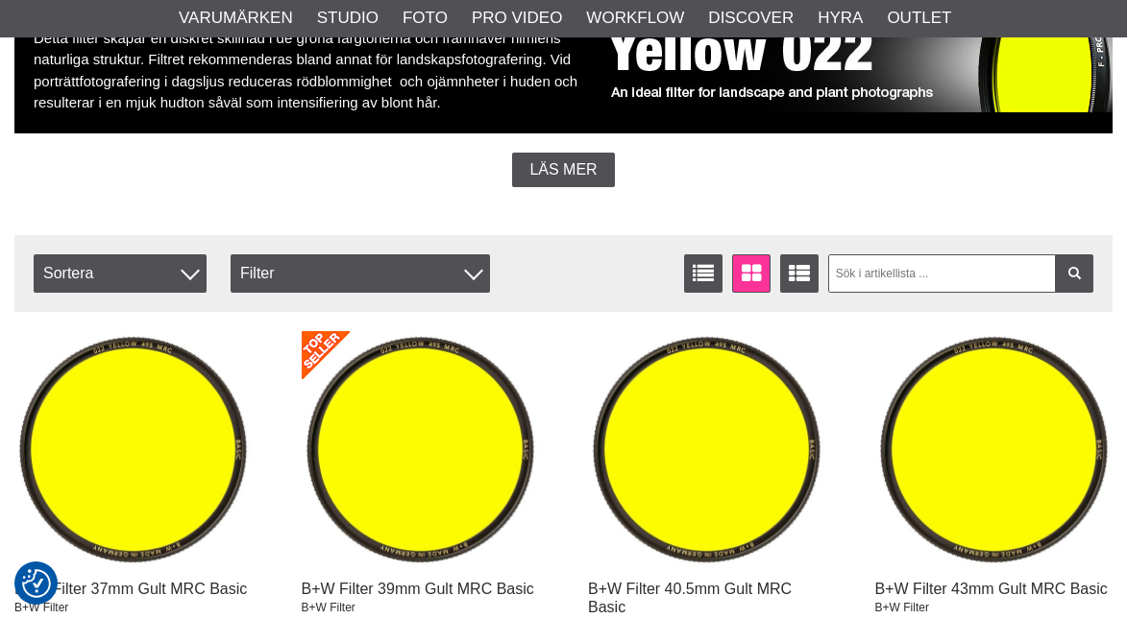
scroll to position [276, 0]
